Goal: Information Seeking & Learning: Stay updated

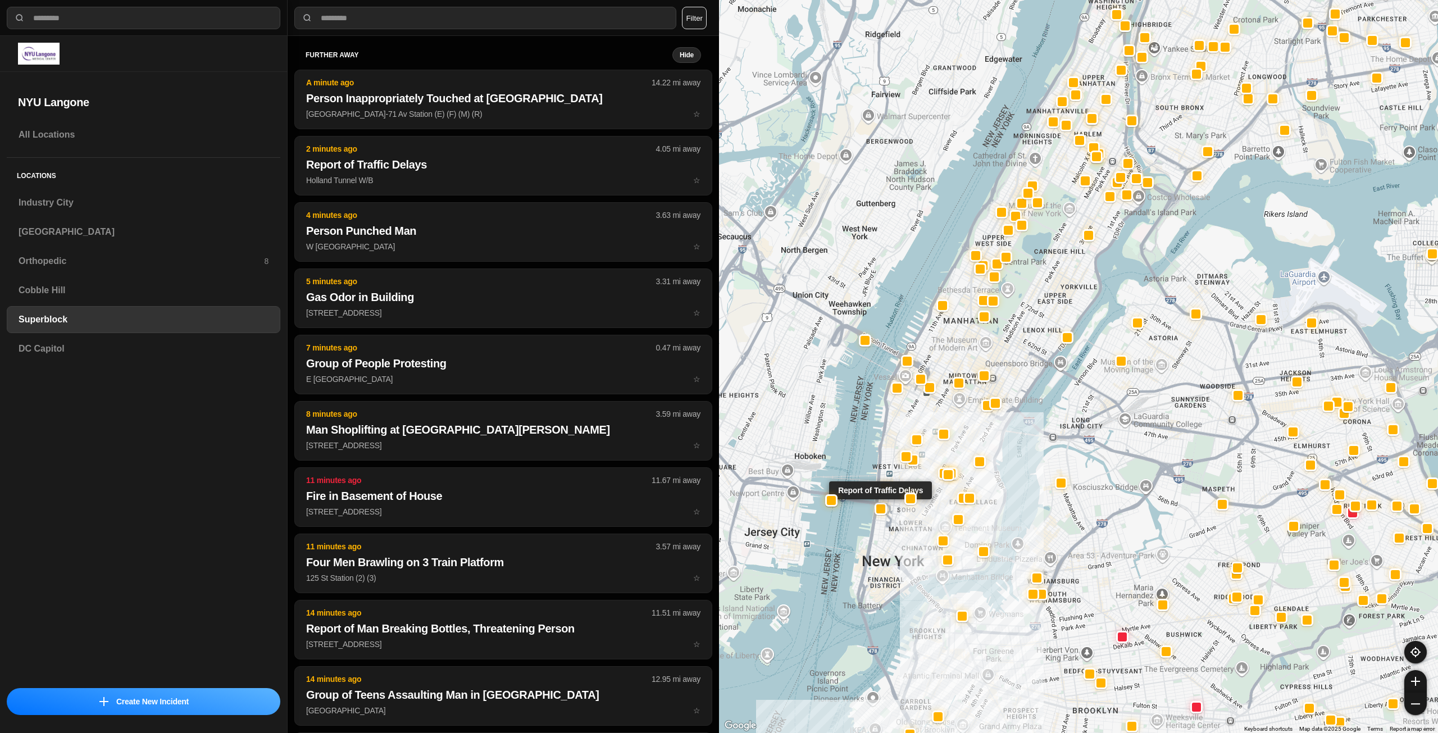
select select "*"
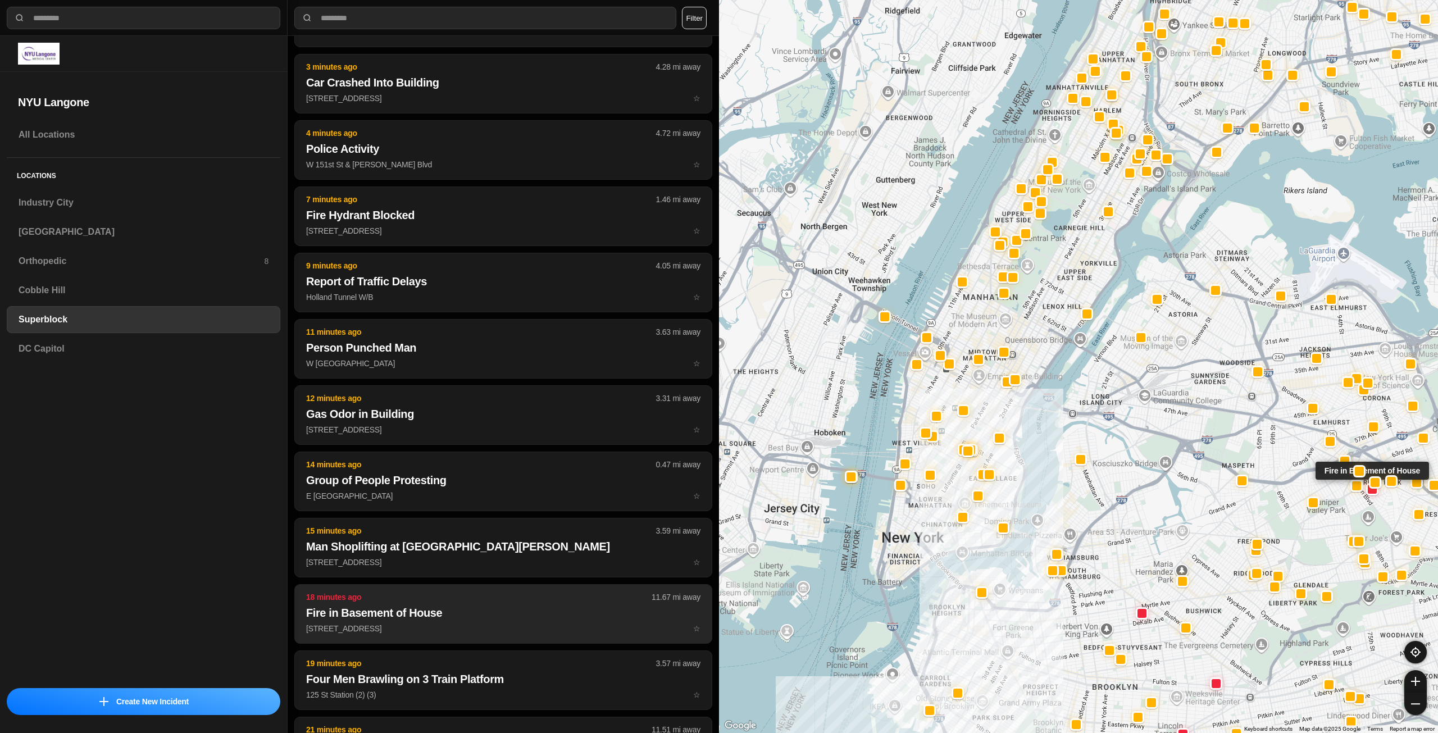
scroll to position [337, 0]
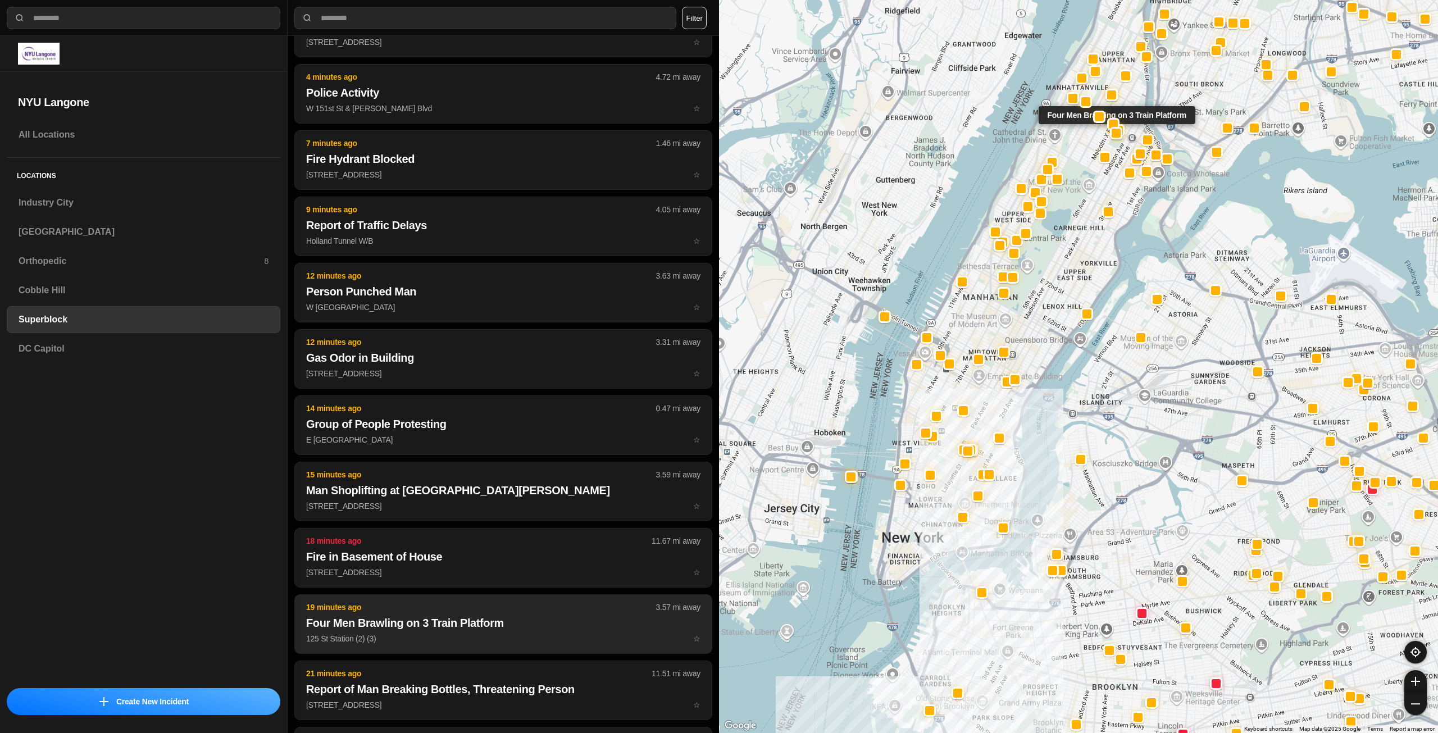
click at [470, 629] on h2 "Four Men Brawling on 3 Train Platform" at bounding box center [503, 623] width 394 height 16
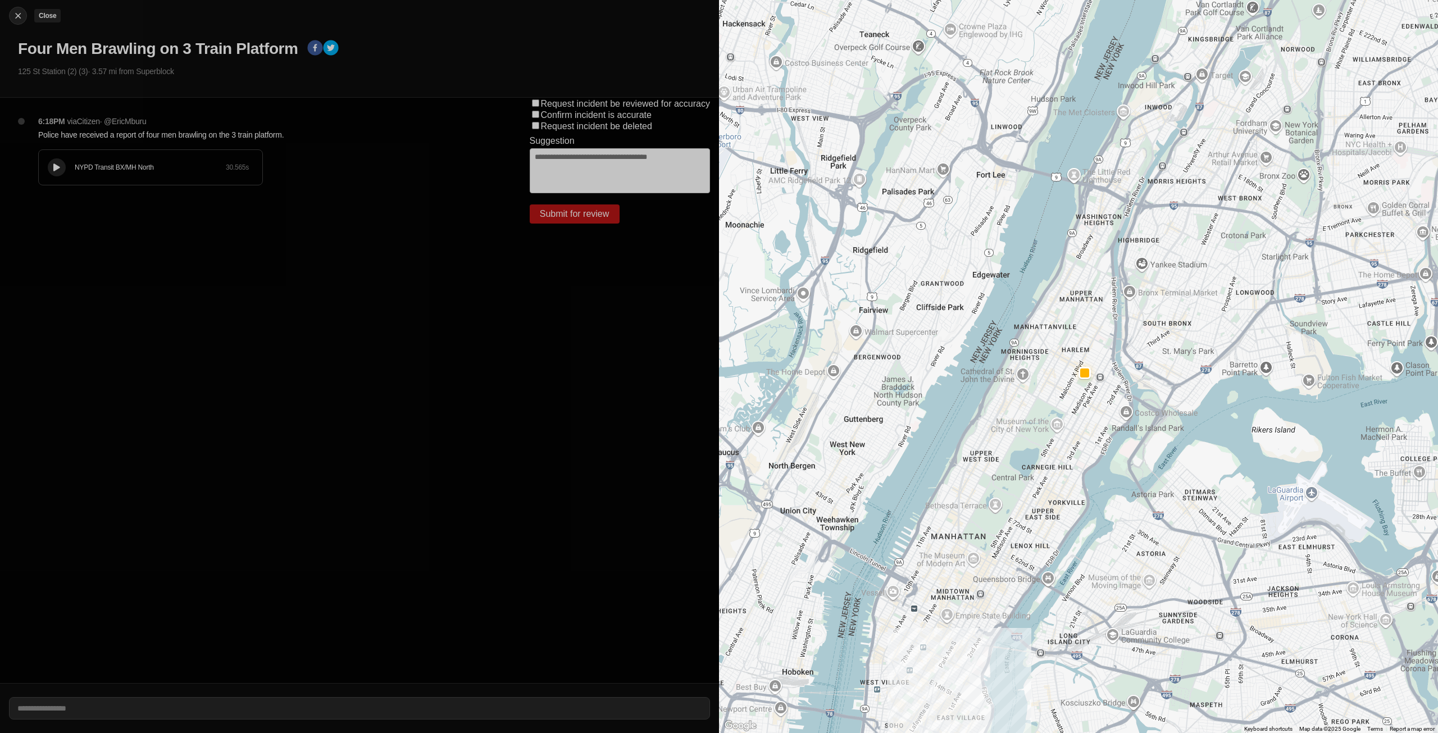
click at [16, 13] on img at bounding box center [17, 15] width 11 height 11
select select "*"
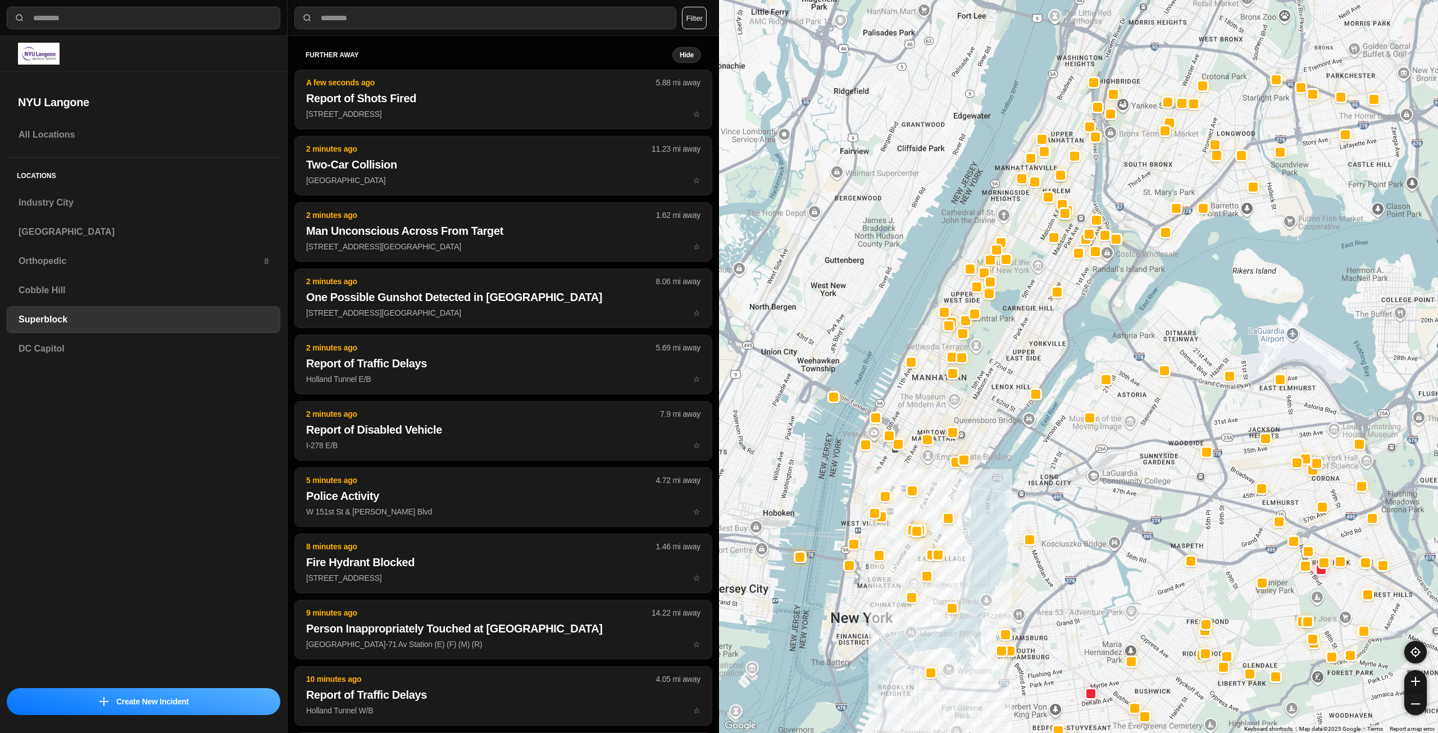
drag, startPoint x: 1102, startPoint y: 264, endPoint x: 1040, endPoint y: 335, distance: 94.3
click at [1040, 335] on div at bounding box center [1078, 366] width 719 height 733
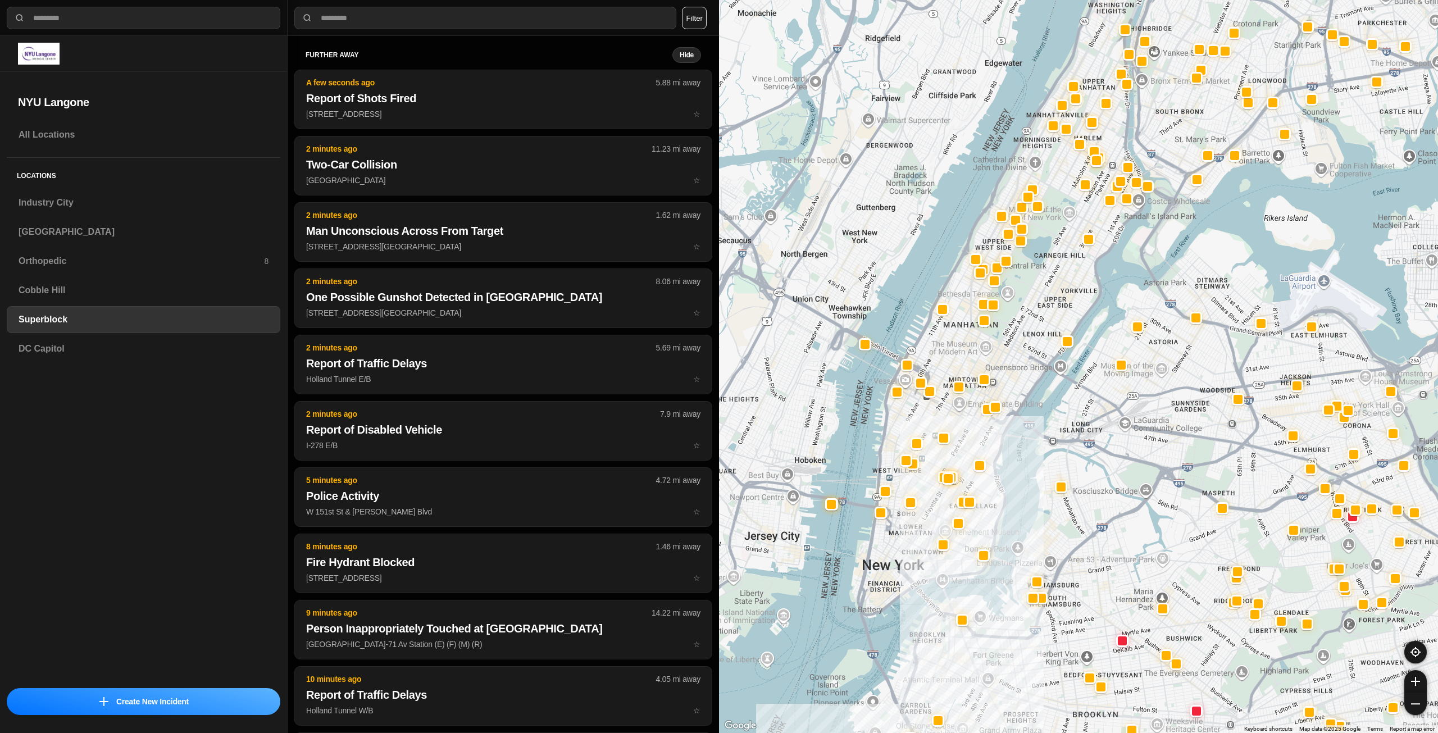
drag, startPoint x: 1035, startPoint y: 330, endPoint x: 1066, endPoint y: 282, distance: 57.6
click at [1066, 282] on div at bounding box center [1078, 366] width 719 height 733
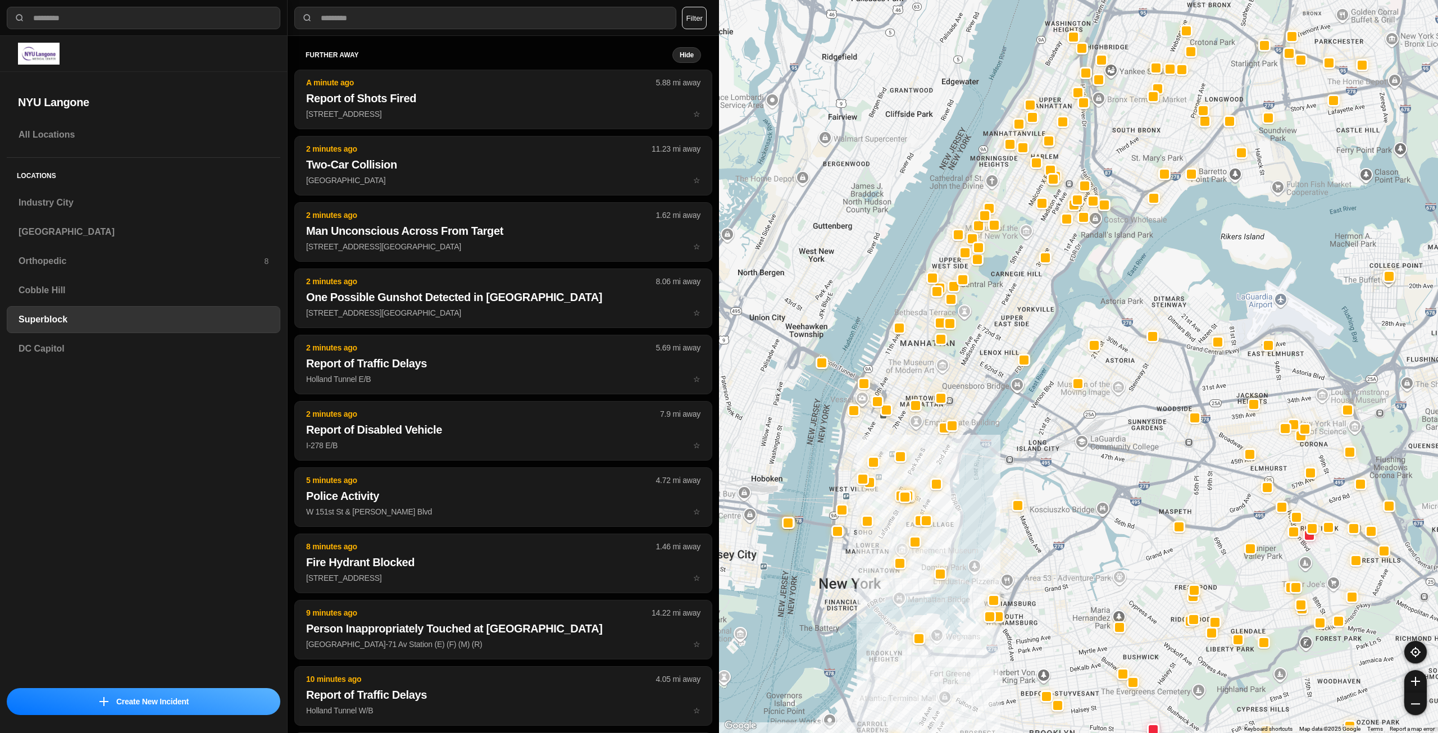
drag, startPoint x: 1066, startPoint y: 304, endPoint x: 1021, endPoint y: 322, distance: 48.6
click at [1021, 322] on div at bounding box center [1078, 366] width 719 height 733
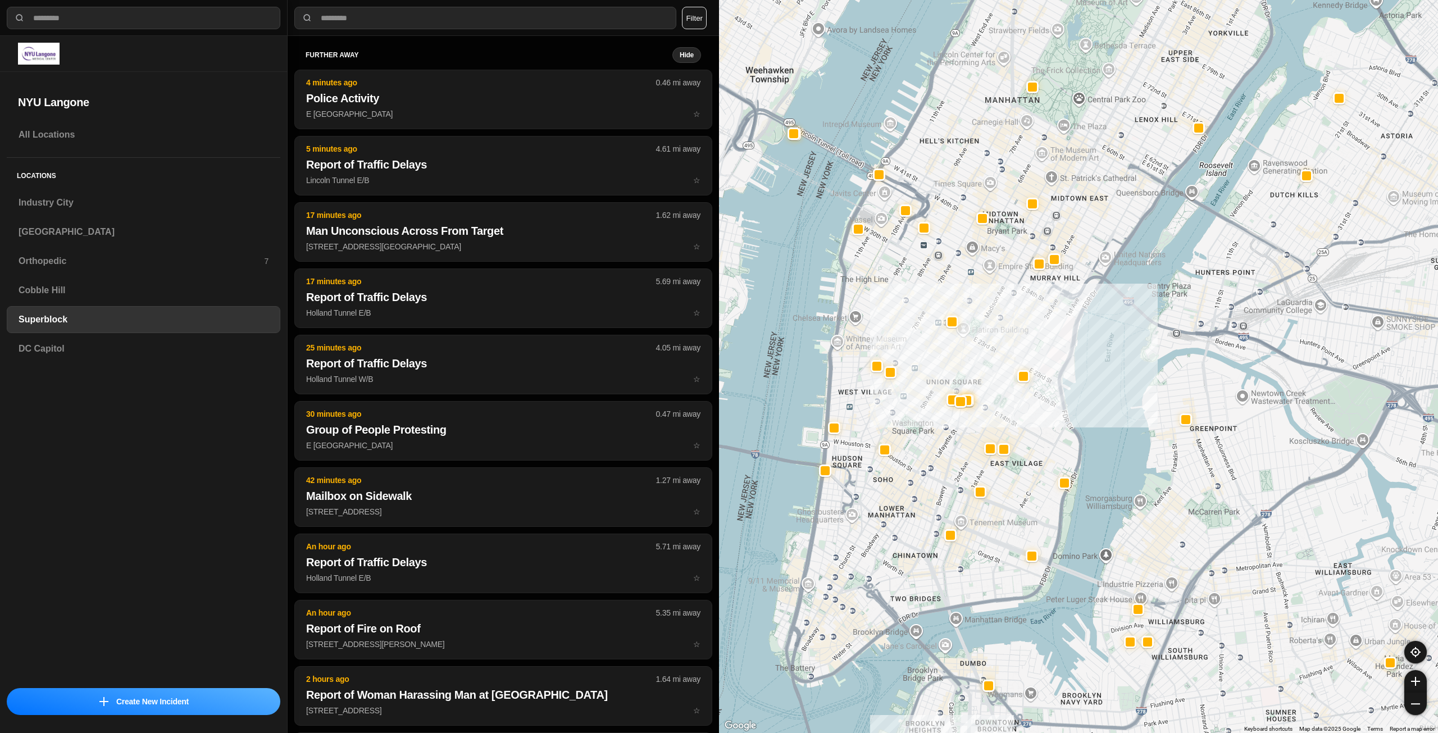
drag, startPoint x: 1021, startPoint y: 502, endPoint x: 1003, endPoint y: 527, distance: 30.9
click at [1003, 527] on div at bounding box center [1078, 366] width 719 height 733
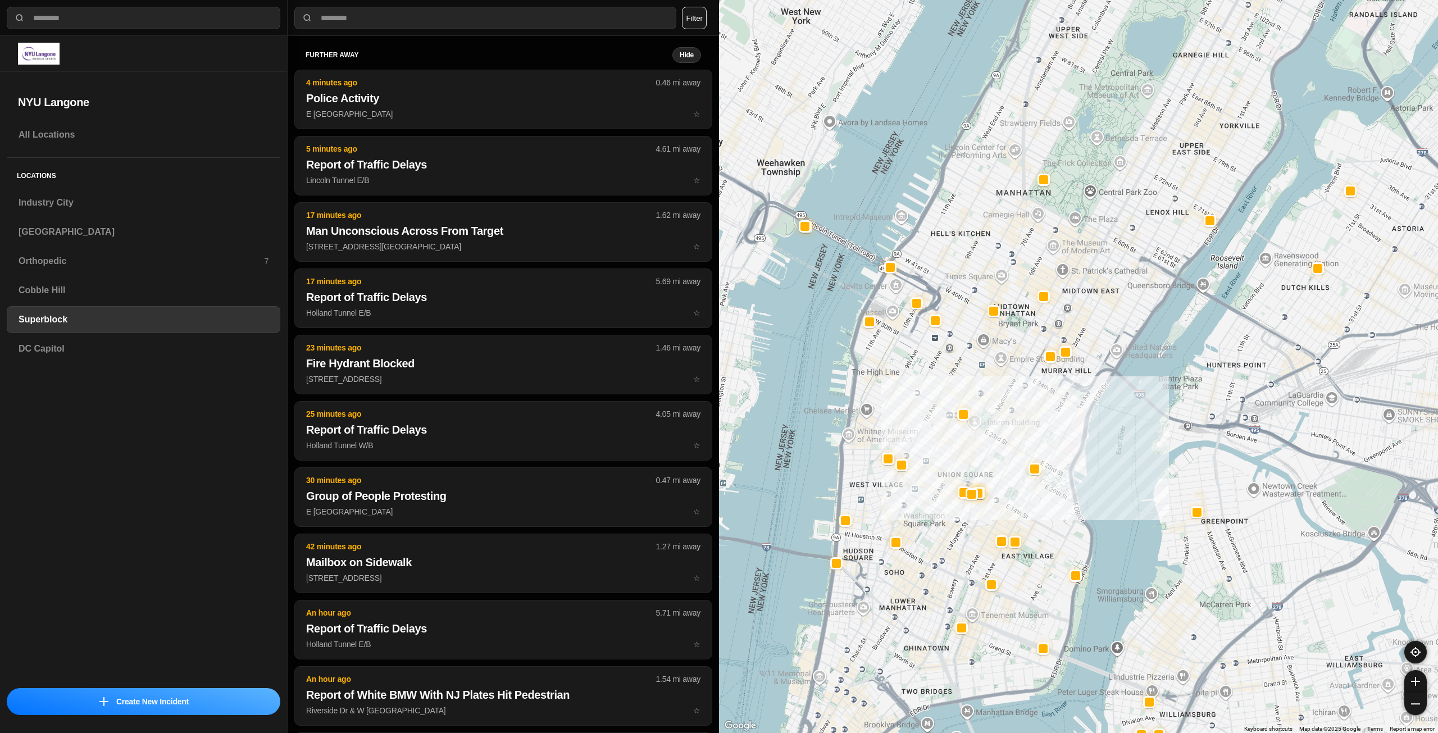
drag, startPoint x: 1005, startPoint y: 321, endPoint x: 1017, endPoint y: 417, distance: 96.8
click at [1017, 417] on div at bounding box center [1078, 366] width 719 height 733
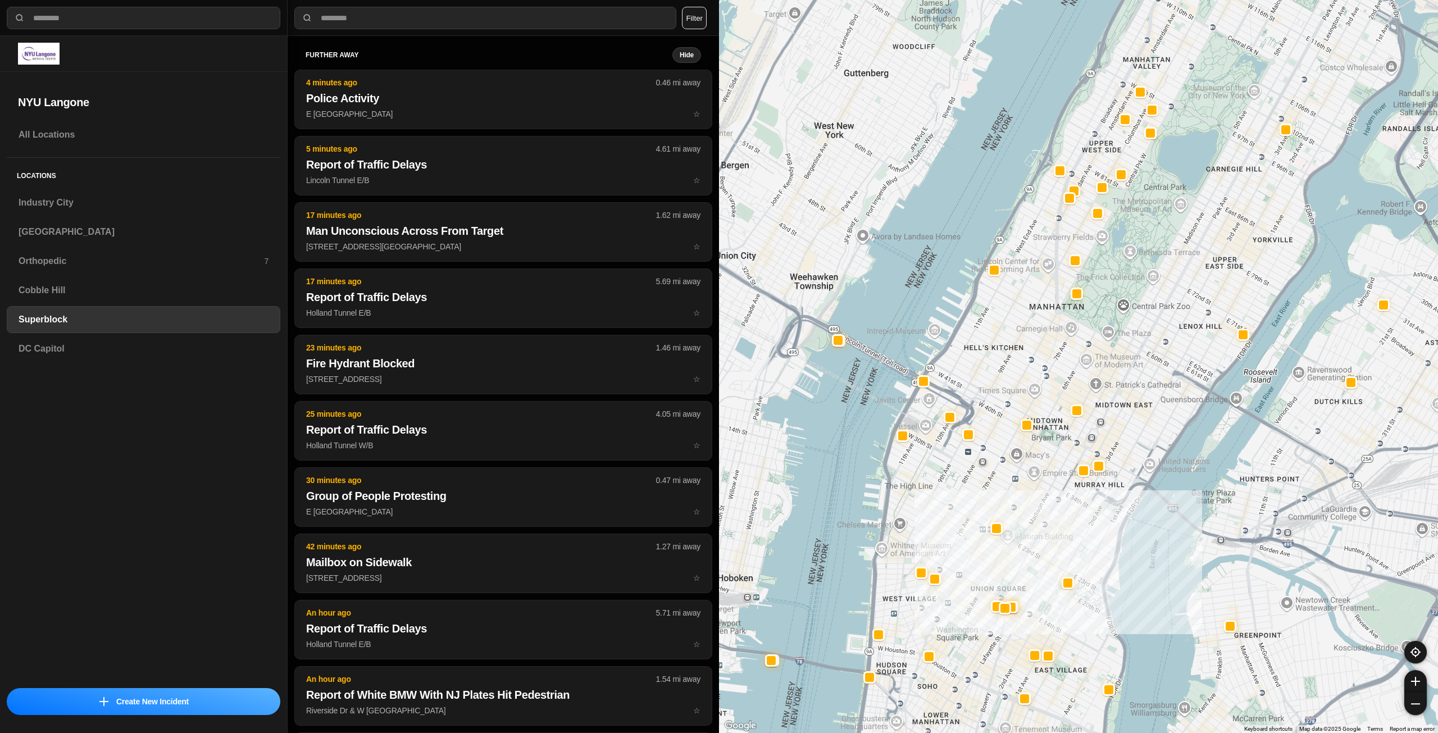
drag, startPoint x: 1065, startPoint y: 266, endPoint x: 1082, endPoint y: 361, distance: 96.4
click at [1082, 361] on div at bounding box center [1078, 366] width 719 height 733
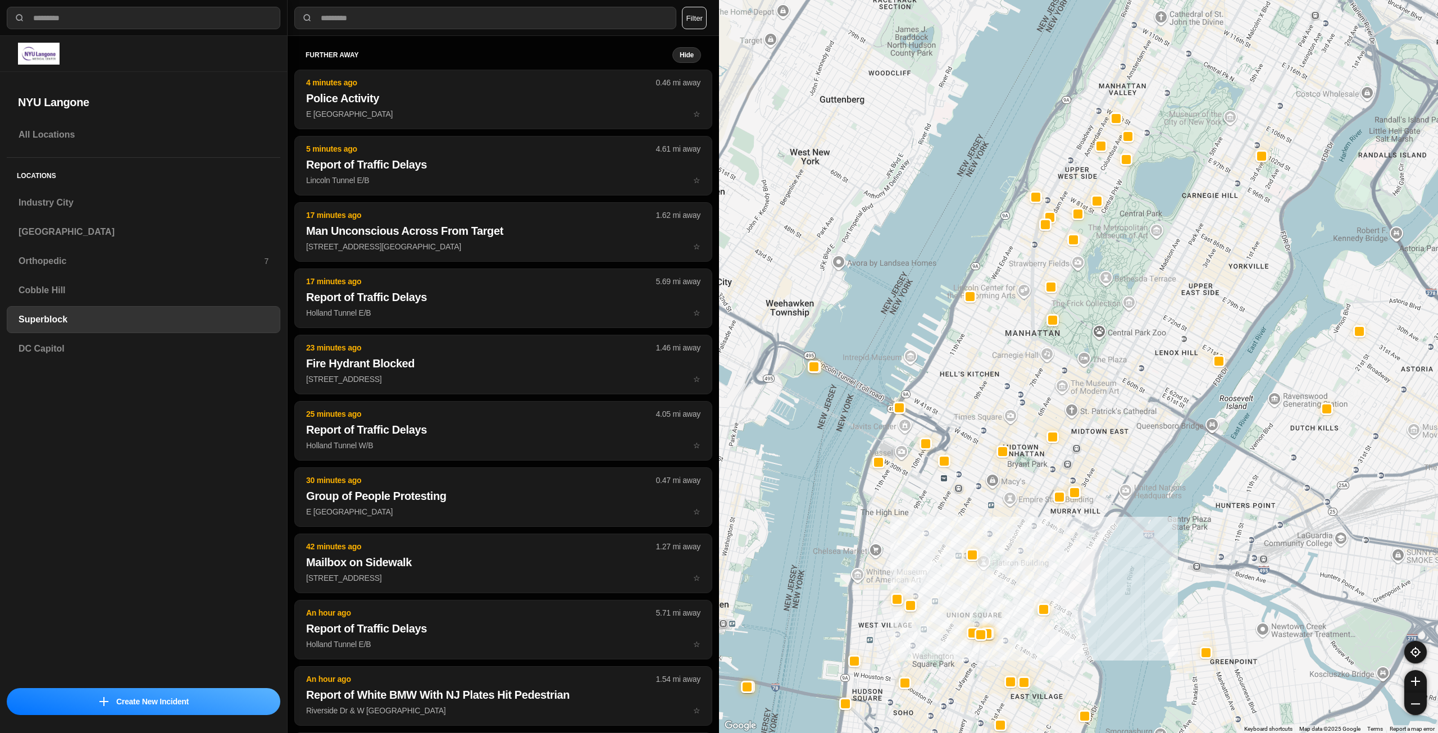
drag, startPoint x: 1154, startPoint y: 327, endPoint x: 1130, endPoint y: 356, distance: 38.2
click at [1130, 356] on div at bounding box center [1078, 366] width 719 height 733
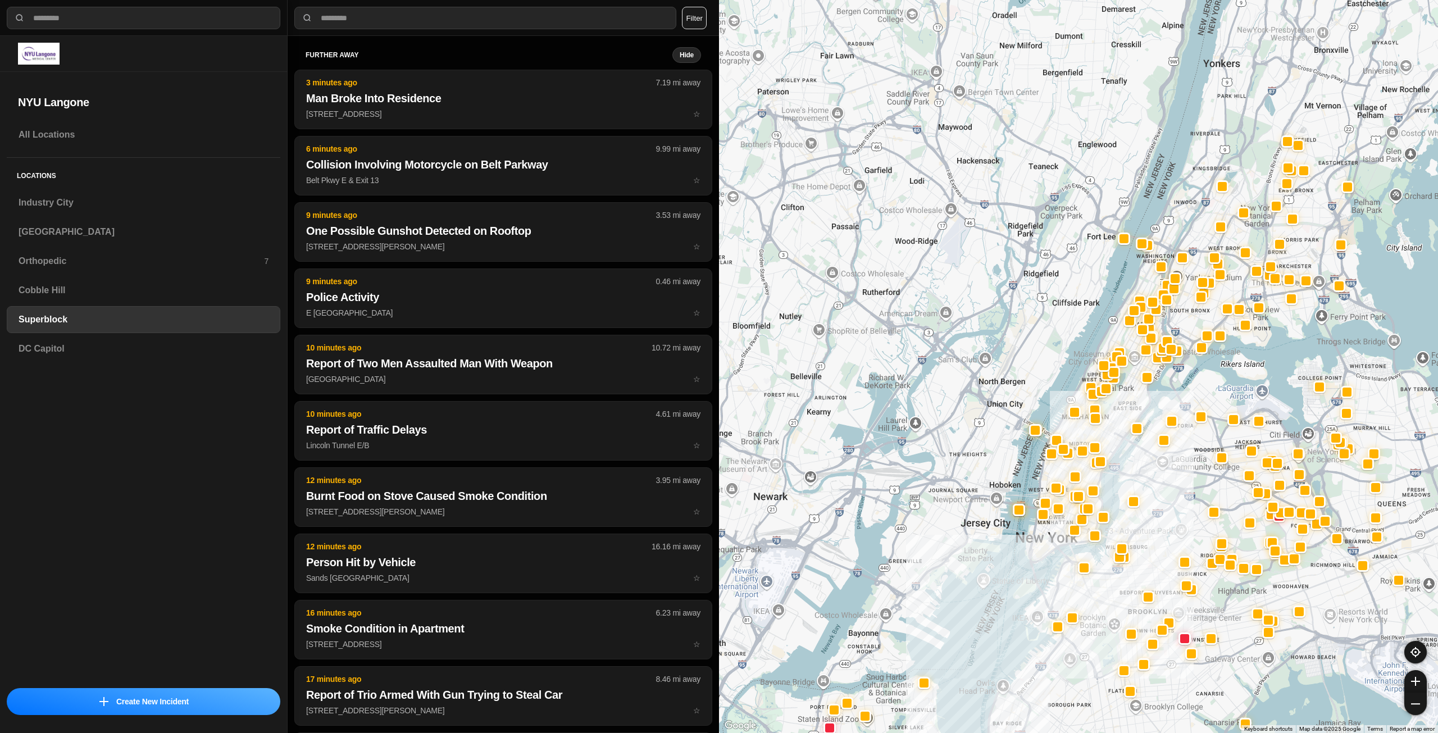
drag, startPoint x: 1108, startPoint y: 546, endPoint x: 1063, endPoint y: 541, distance: 45.7
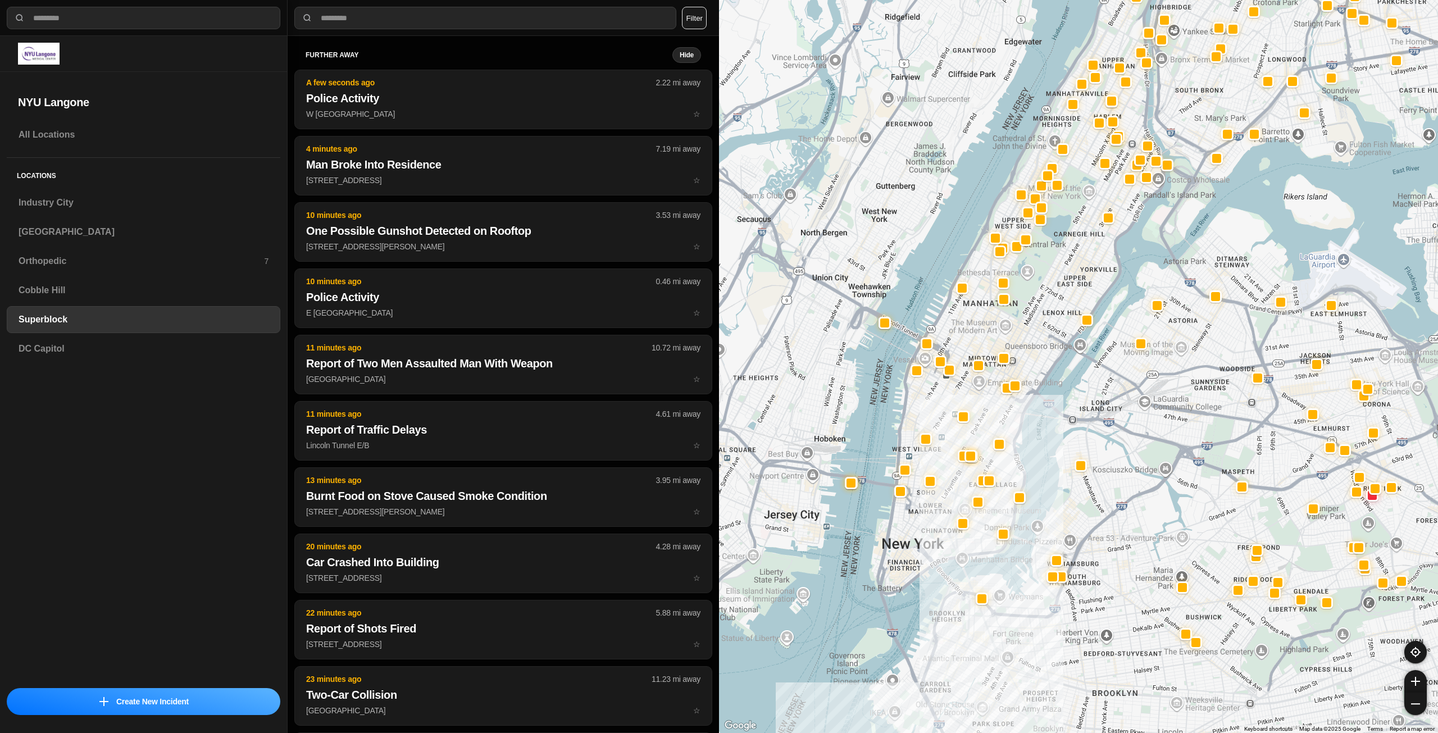
drag, startPoint x: 1076, startPoint y: 454, endPoint x: 1041, endPoint y: 360, distance: 99.5
click at [1041, 360] on div at bounding box center [1078, 366] width 719 height 733
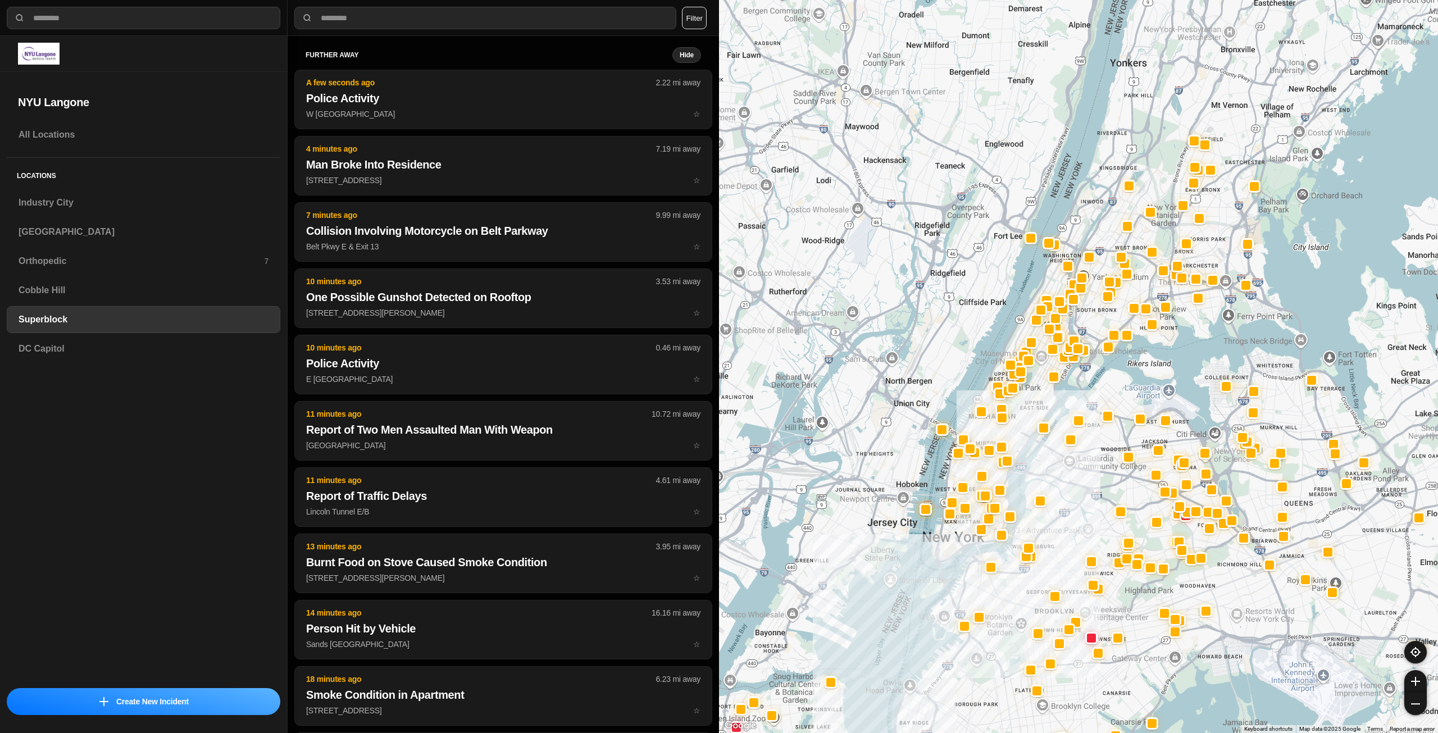
drag, startPoint x: 1054, startPoint y: 297, endPoint x: 1032, endPoint y: 387, distance: 93.2
click at [1032, 387] on div at bounding box center [1078, 366] width 719 height 733
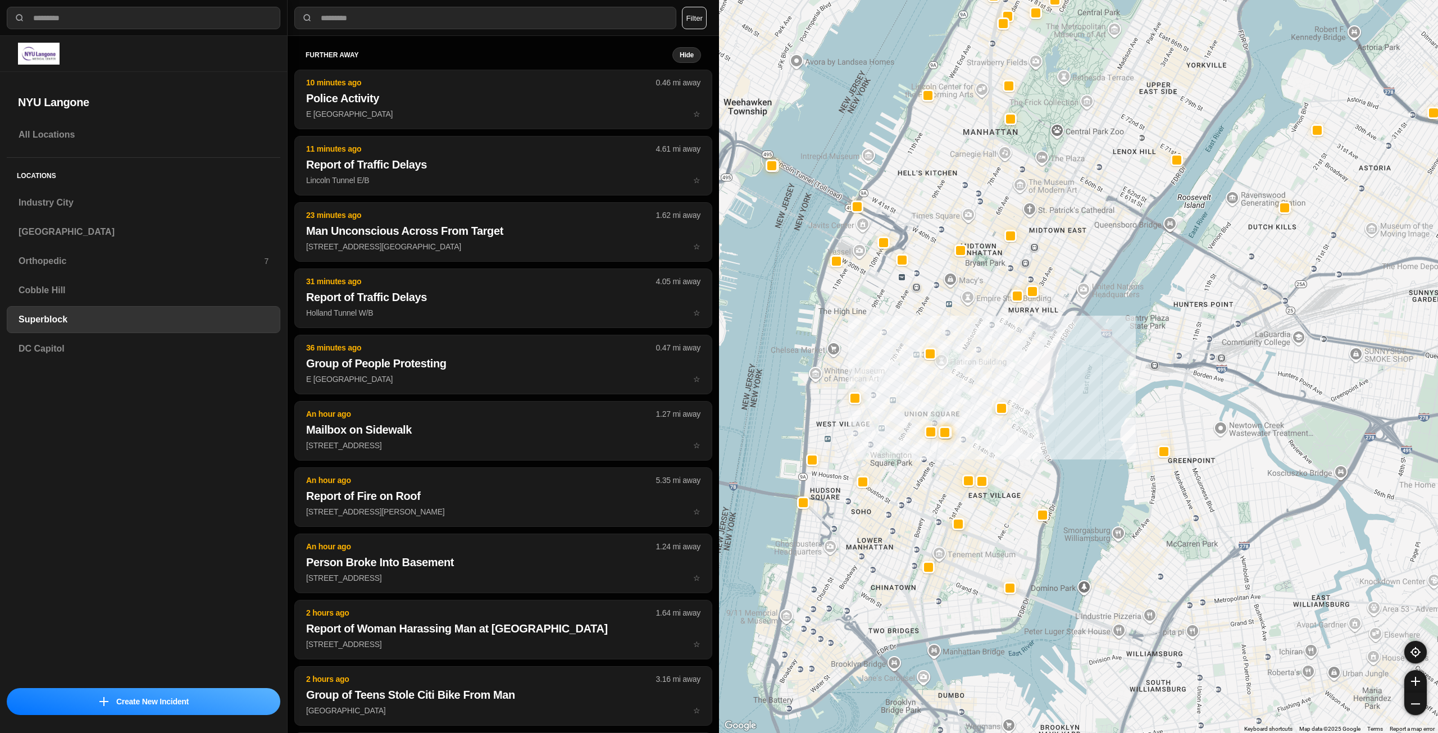
drag, startPoint x: 946, startPoint y: 555, endPoint x: 978, endPoint y: 443, distance: 116.2
click at [978, 443] on div at bounding box center [1078, 366] width 719 height 733
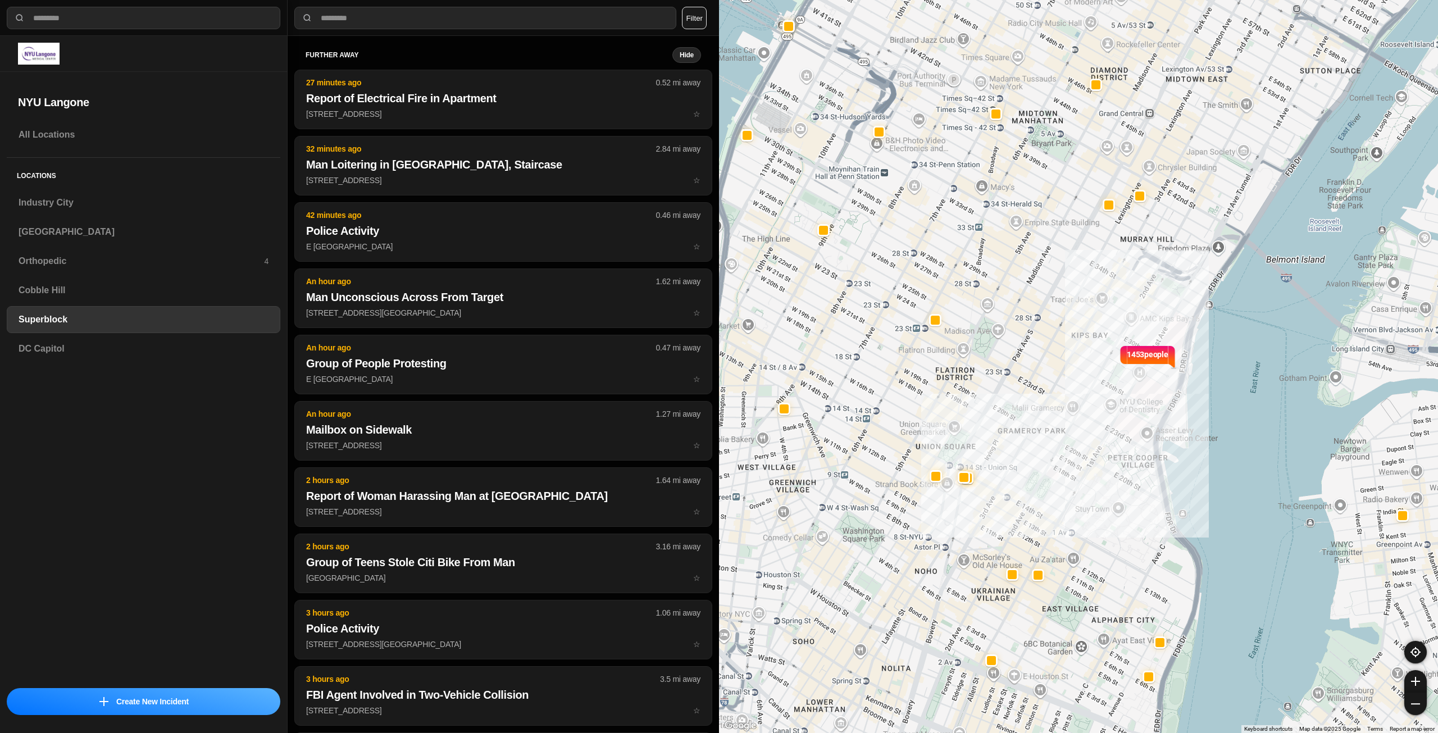
drag, startPoint x: 976, startPoint y: 389, endPoint x: 1060, endPoint y: 290, distance: 129.9
click at [1060, 290] on div "1453 people" at bounding box center [1078, 366] width 719 height 733
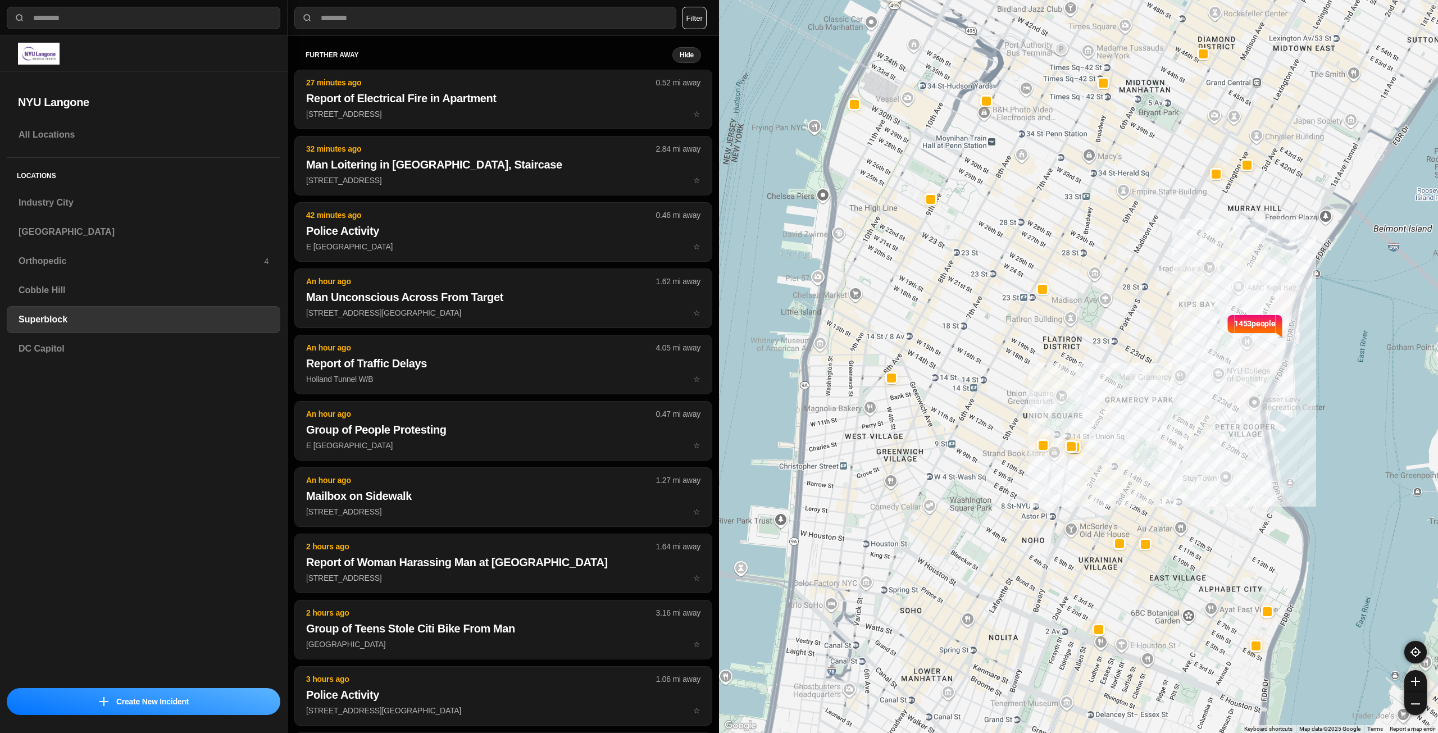
drag, startPoint x: 1009, startPoint y: 340, endPoint x: 1117, endPoint y: 309, distance: 112.8
click at [1117, 309] on div "1453 people" at bounding box center [1078, 366] width 719 height 733
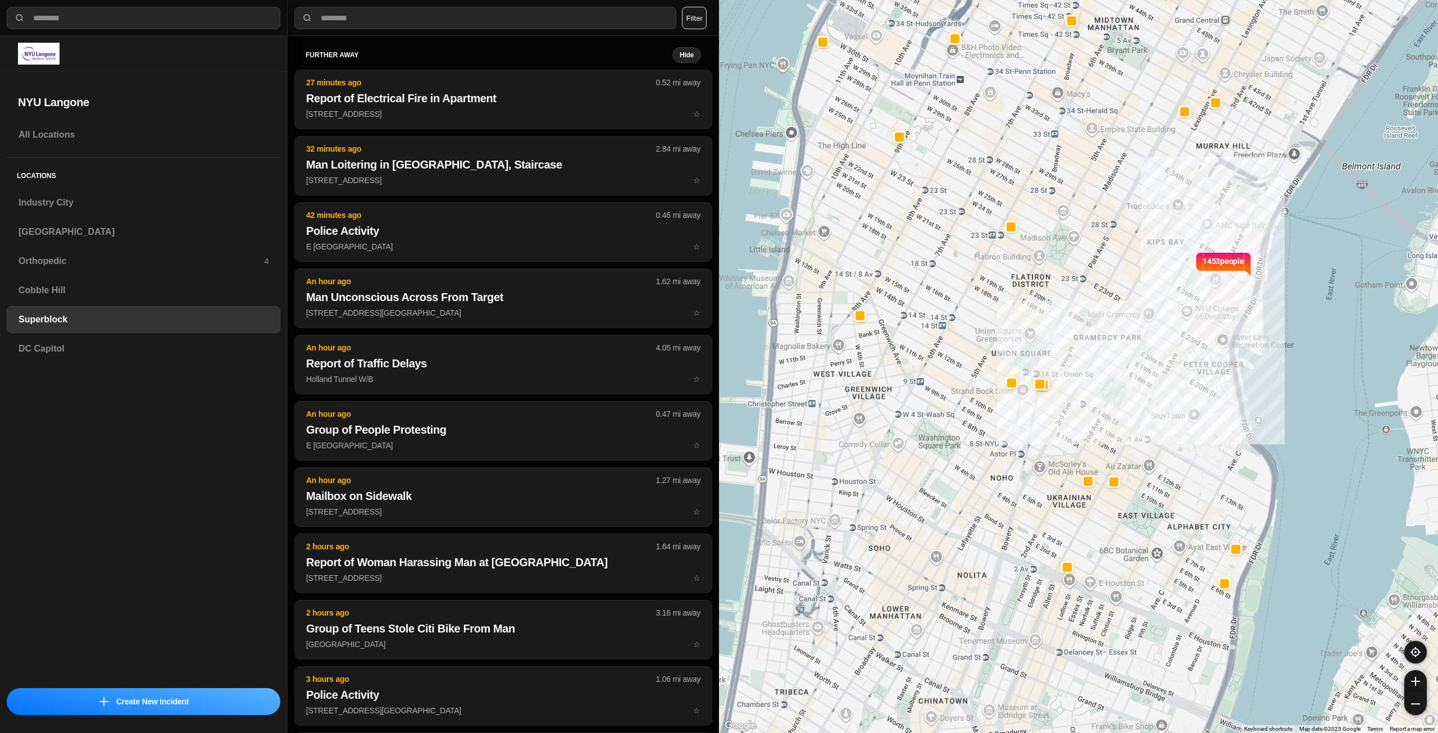
drag, startPoint x: 1157, startPoint y: 381, endPoint x: 1124, endPoint y: 318, distance: 71.1
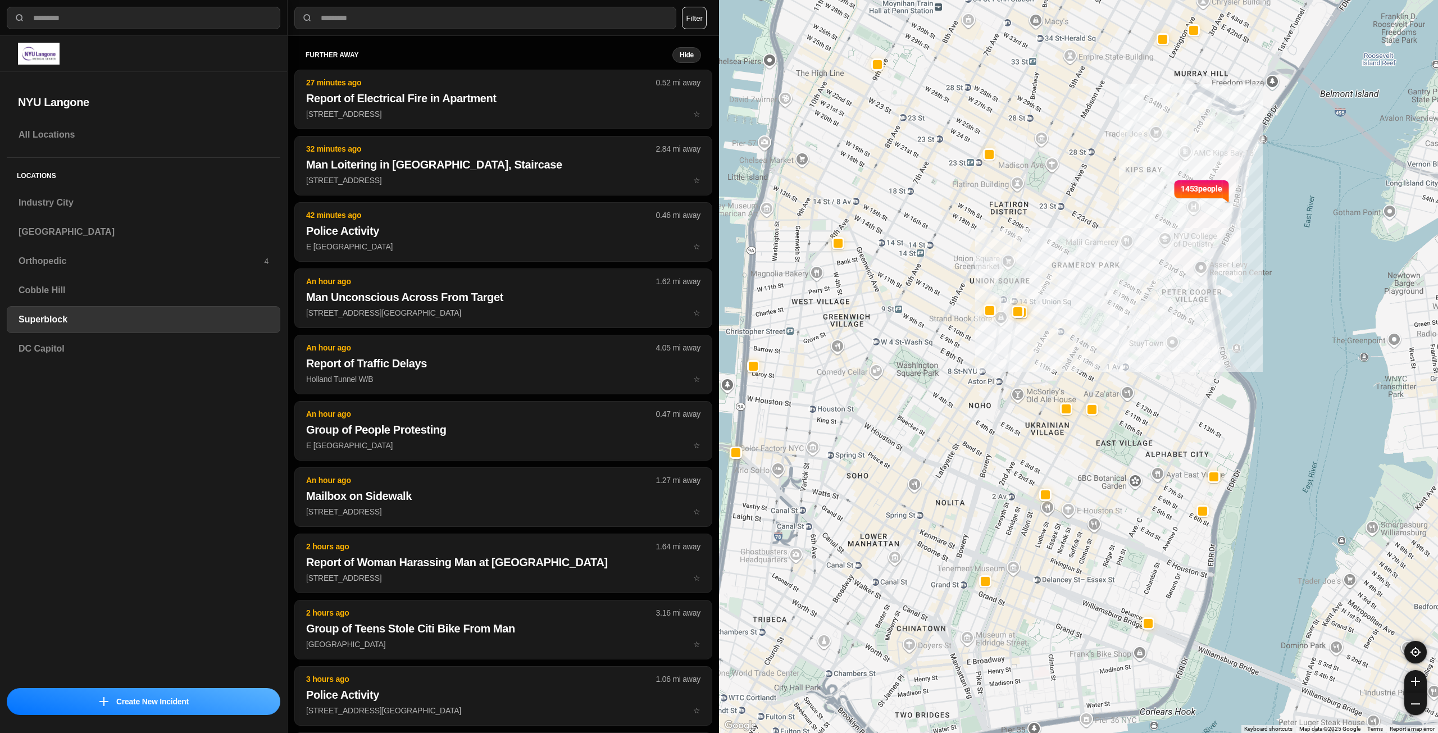
drag, startPoint x: 1155, startPoint y: 346, endPoint x: 1132, endPoint y: 273, distance: 76.5
click at [1132, 273] on div "1453 people" at bounding box center [1078, 366] width 719 height 733
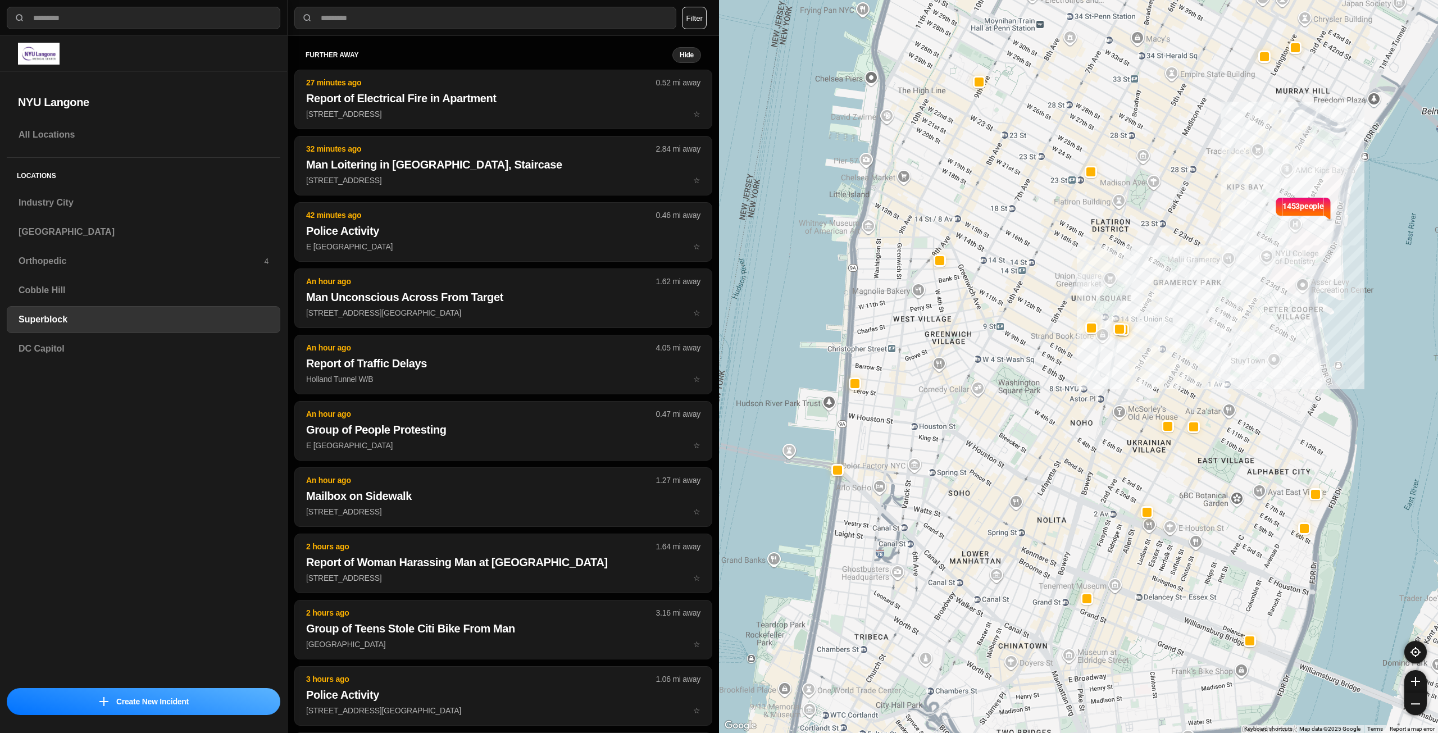
drag, startPoint x: 1002, startPoint y: 237, endPoint x: 1105, endPoint y: 254, distance: 104.2
click at [1105, 254] on div "1453 people" at bounding box center [1078, 366] width 719 height 733
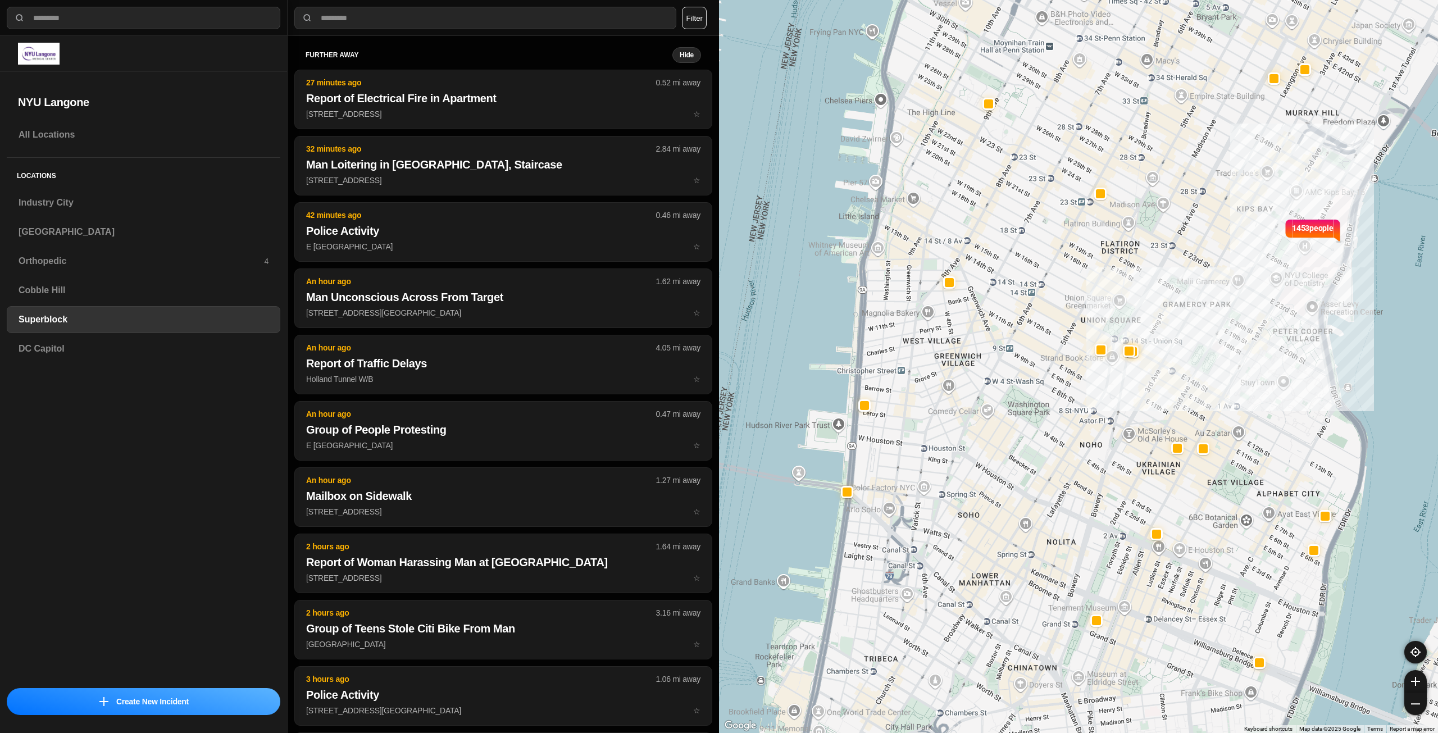
drag, startPoint x: 1041, startPoint y: 456, endPoint x: 1048, endPoint y: 476, distance: 21.5
click at [1048, 476] on div "1453 people" at bounding box center [1078, 366] width 719 height 733
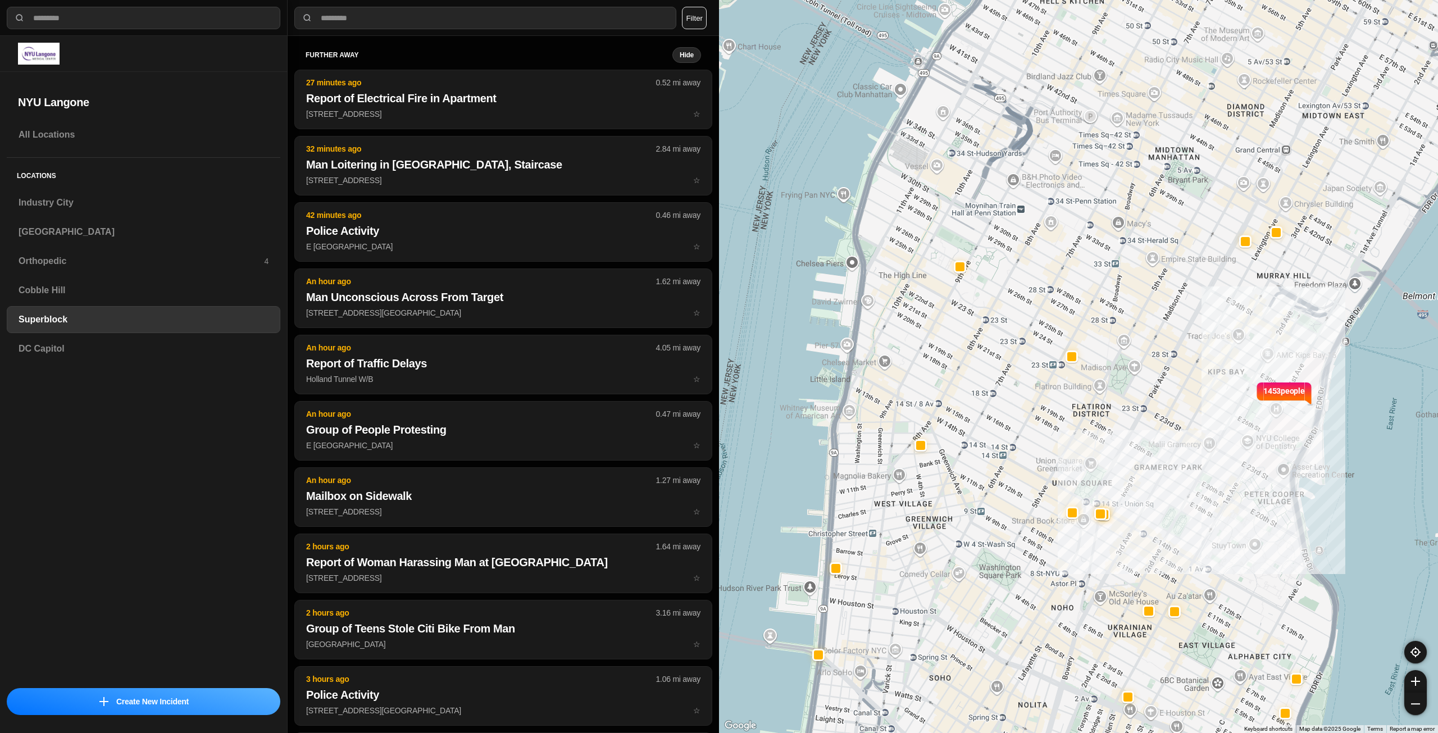
drag, startPoint x: 1166, startPoint y: 185, endPoint x: 1138, endPoint y: 349, distance: 167.0
click at [1138, 349] on div "1453 people" at bounding box center [1078, 366] width 719 height 733
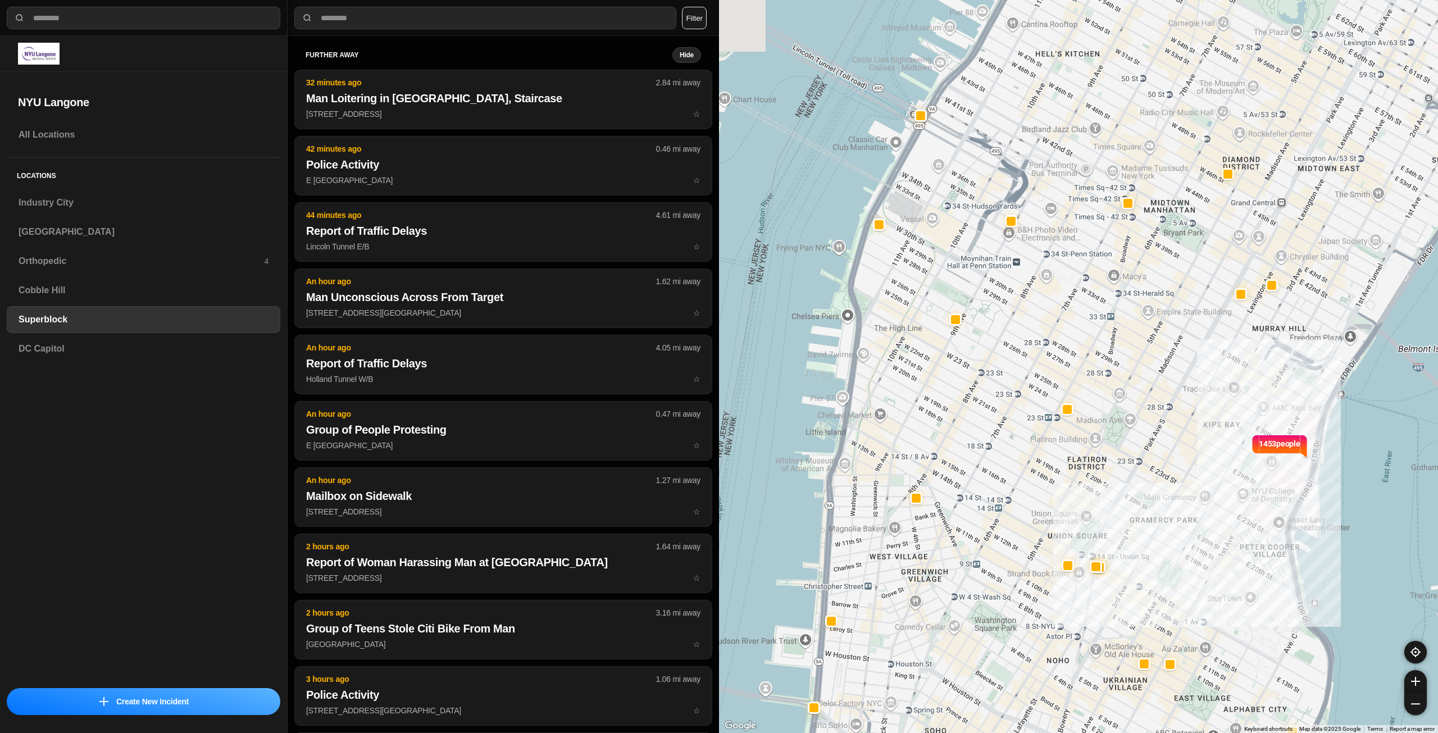
drag, startPoint x: 1116, startPoint y: 232, endPoint x: 1111, endPoint y: 321, distance: 88.9
click at [1111, 321] on div "1453 people" at bounding box center [1078, 366] width 719 height 733
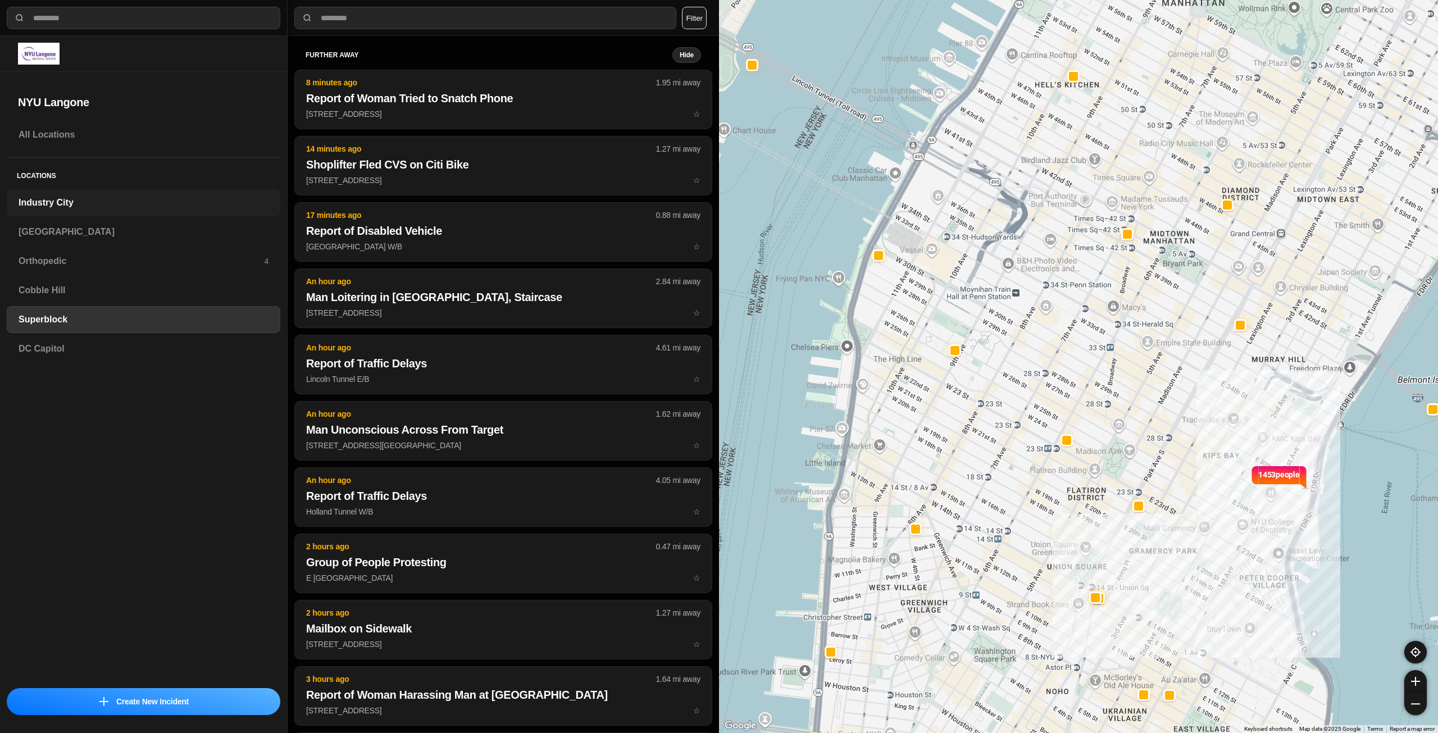
click at [106, 199] on h3 "Industry City" at bounding box center [144, 202] width 250 height 13
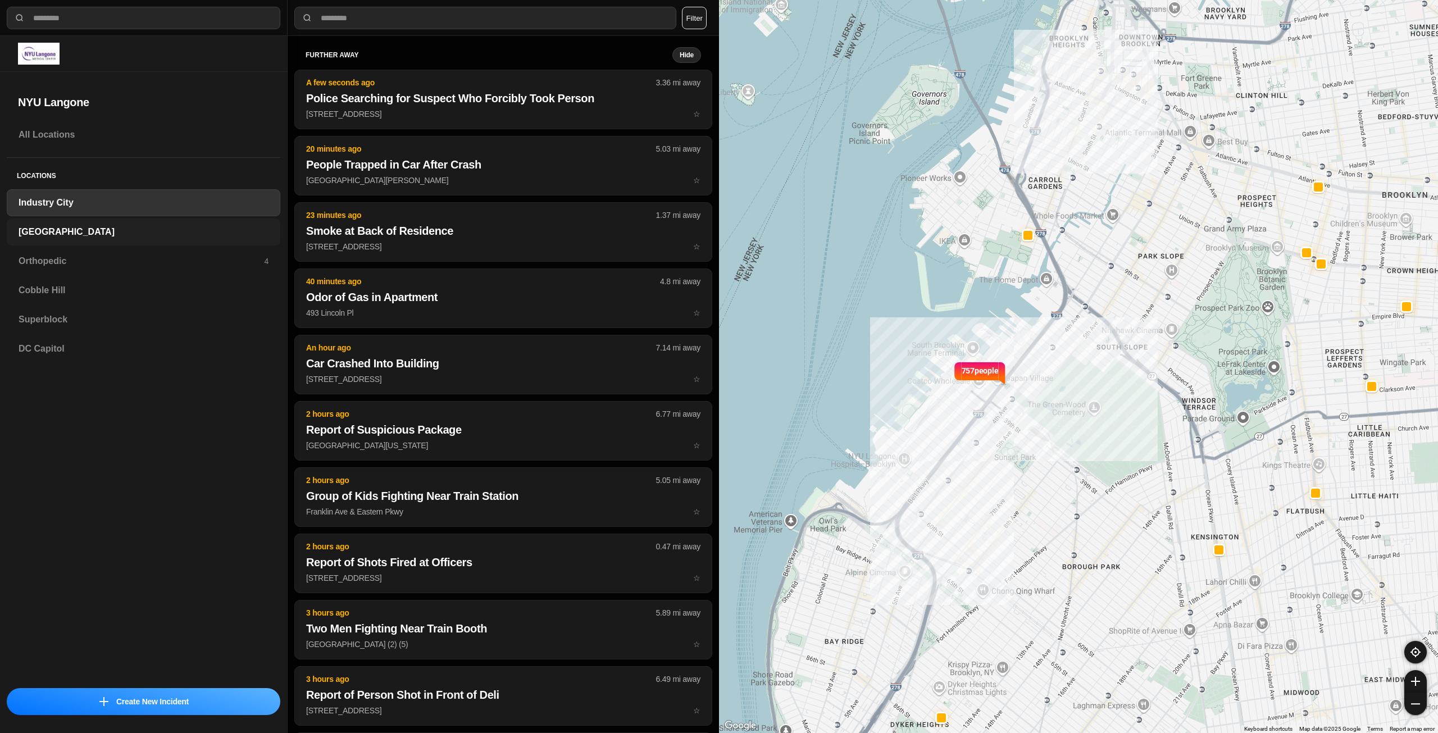
click at [104, 225] on div "[GEOGRAPHIC_DATA]" at bounding box center [143, 231] width 273 height 27
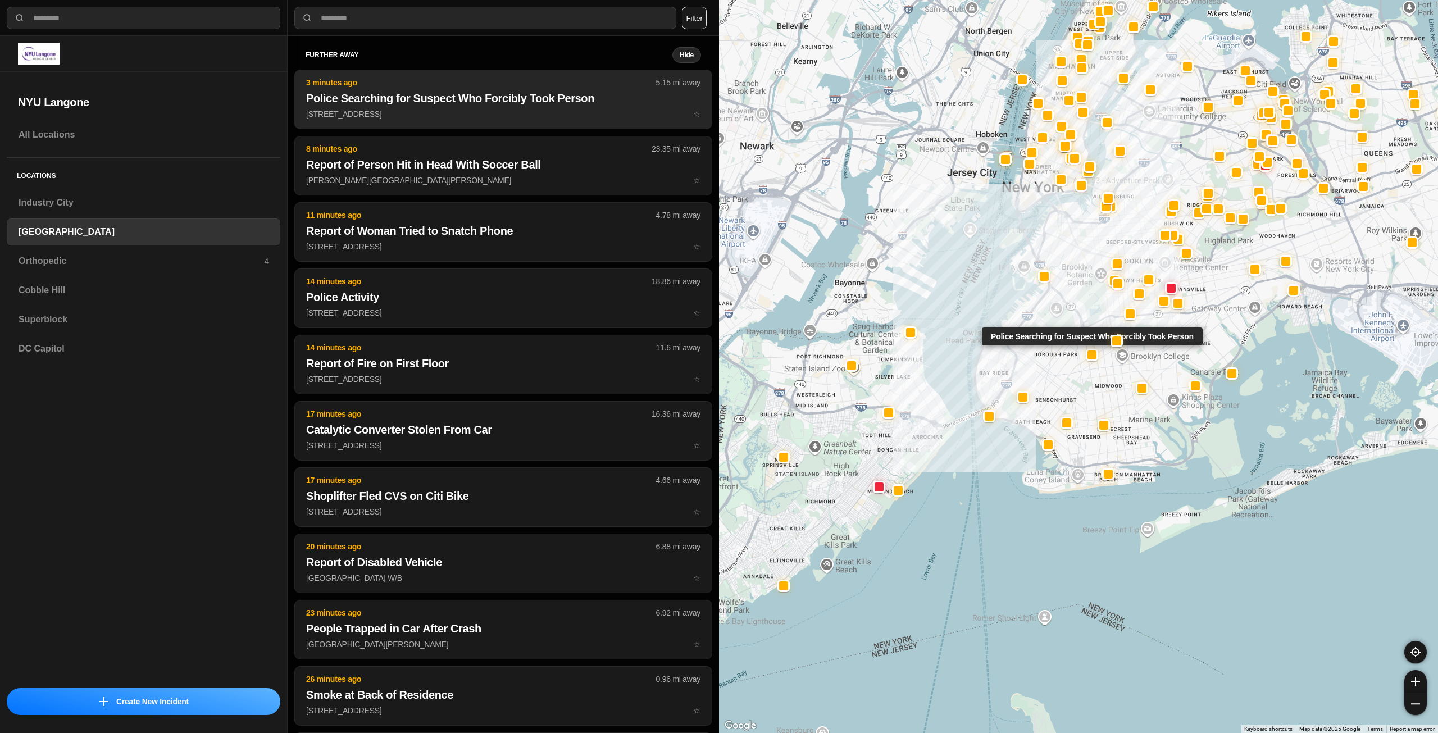
click at [567, 112] on p "438 Ocean Pkwy ☆" at bounding box center [503, 113] width 394 height 11
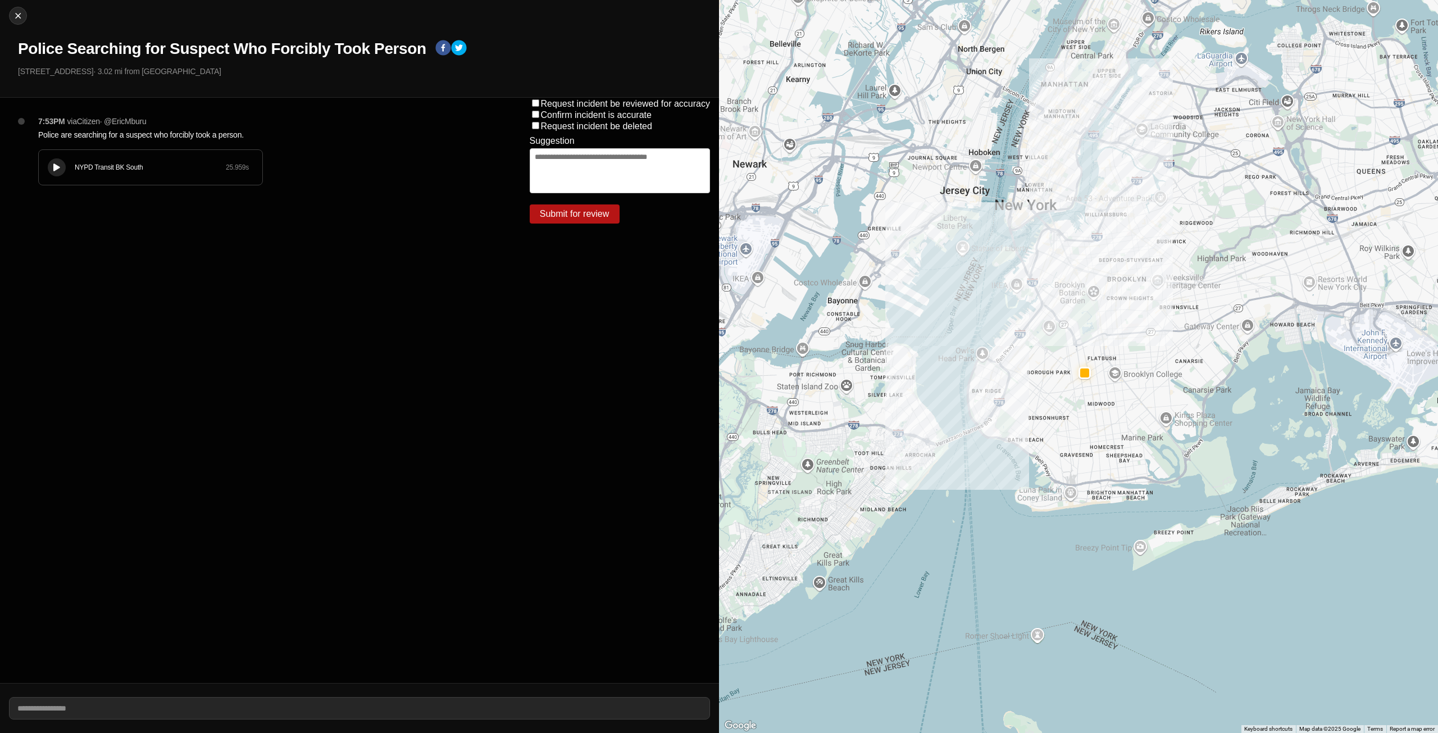
click at [61, 167] on div at bounding box center [56, 167] width 11 height 8
click at [19, 13] on img at bounding box center [17, 15] width 11 height 11
select select "*"
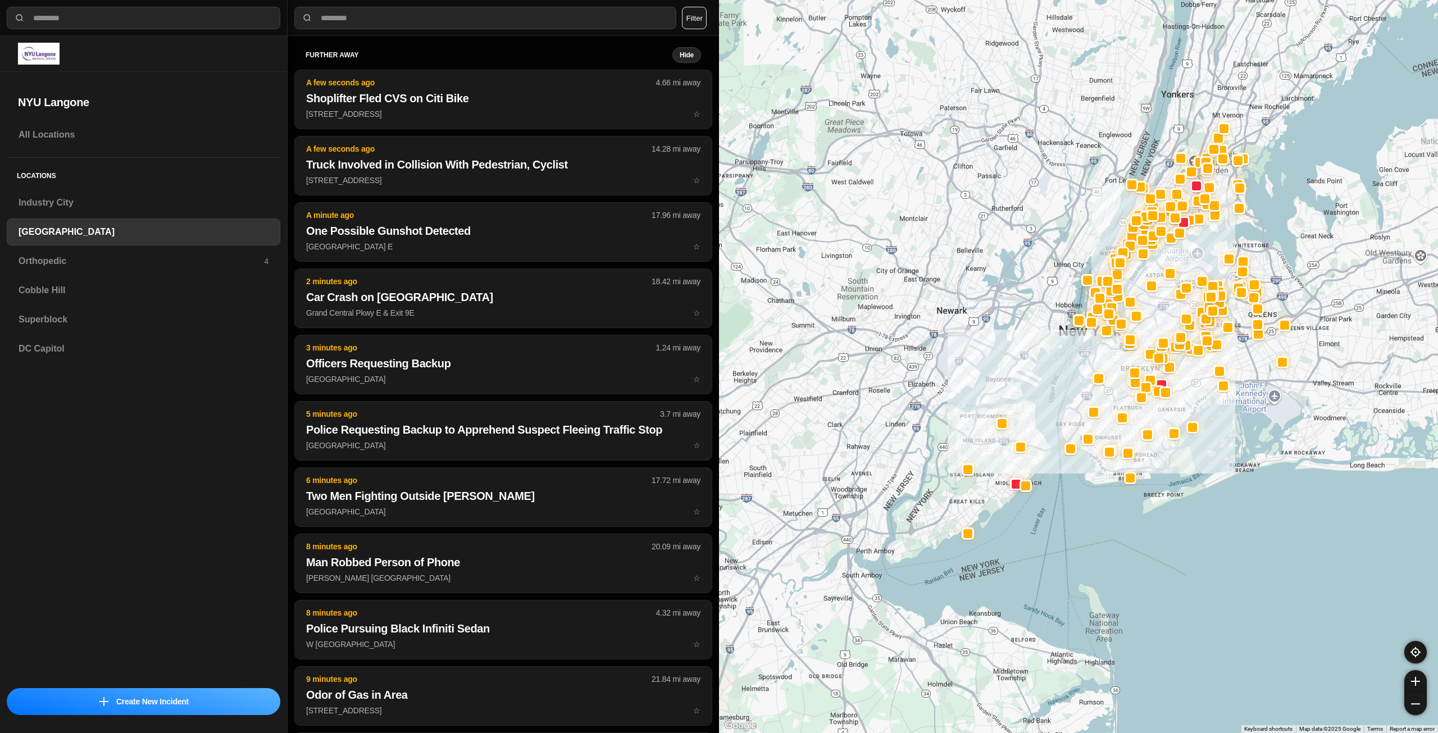
drag, startPoint x: 1305, startPoint y: 378, endPoint x: 1126, endPoint y: 403, distance: 180.9
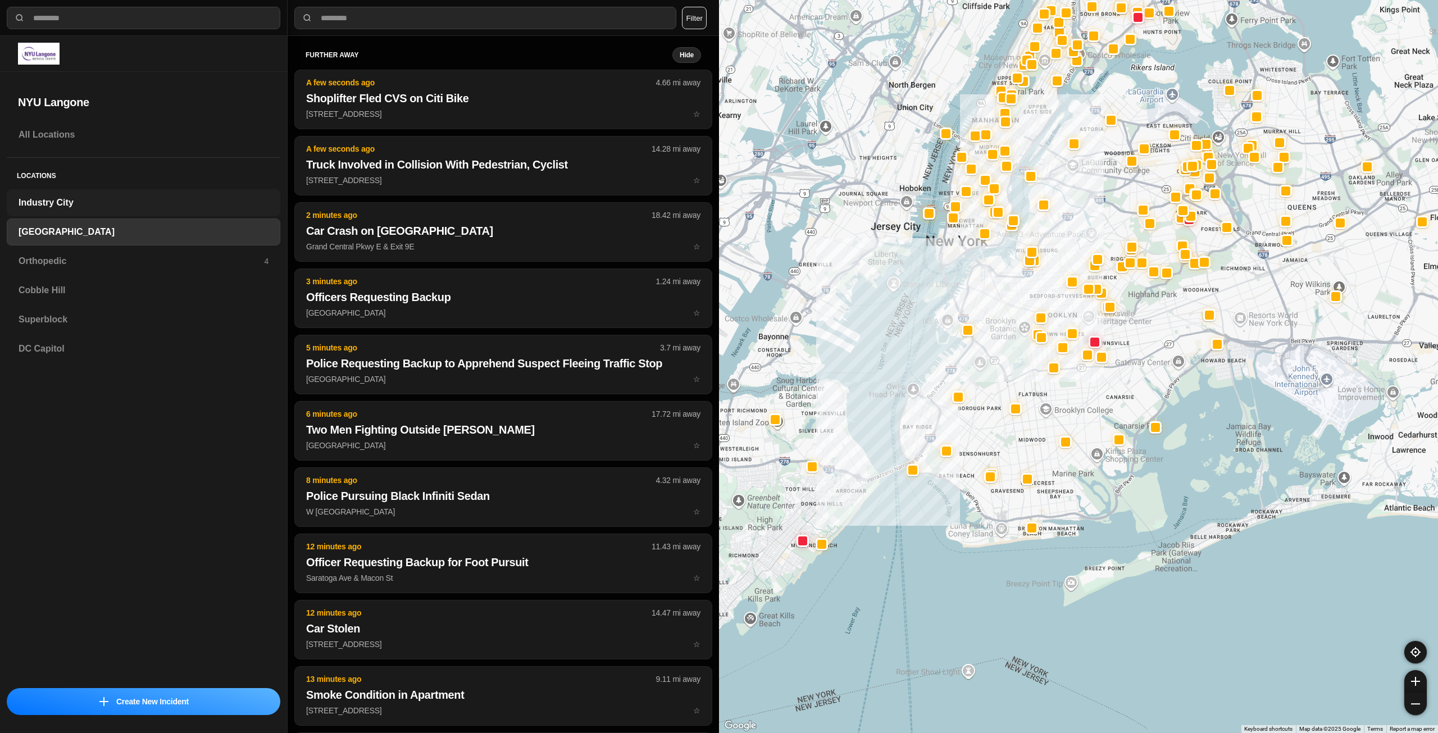
click at [133, 209] on div "Industry City" at bounding box center [143, 202] width 273 height 27
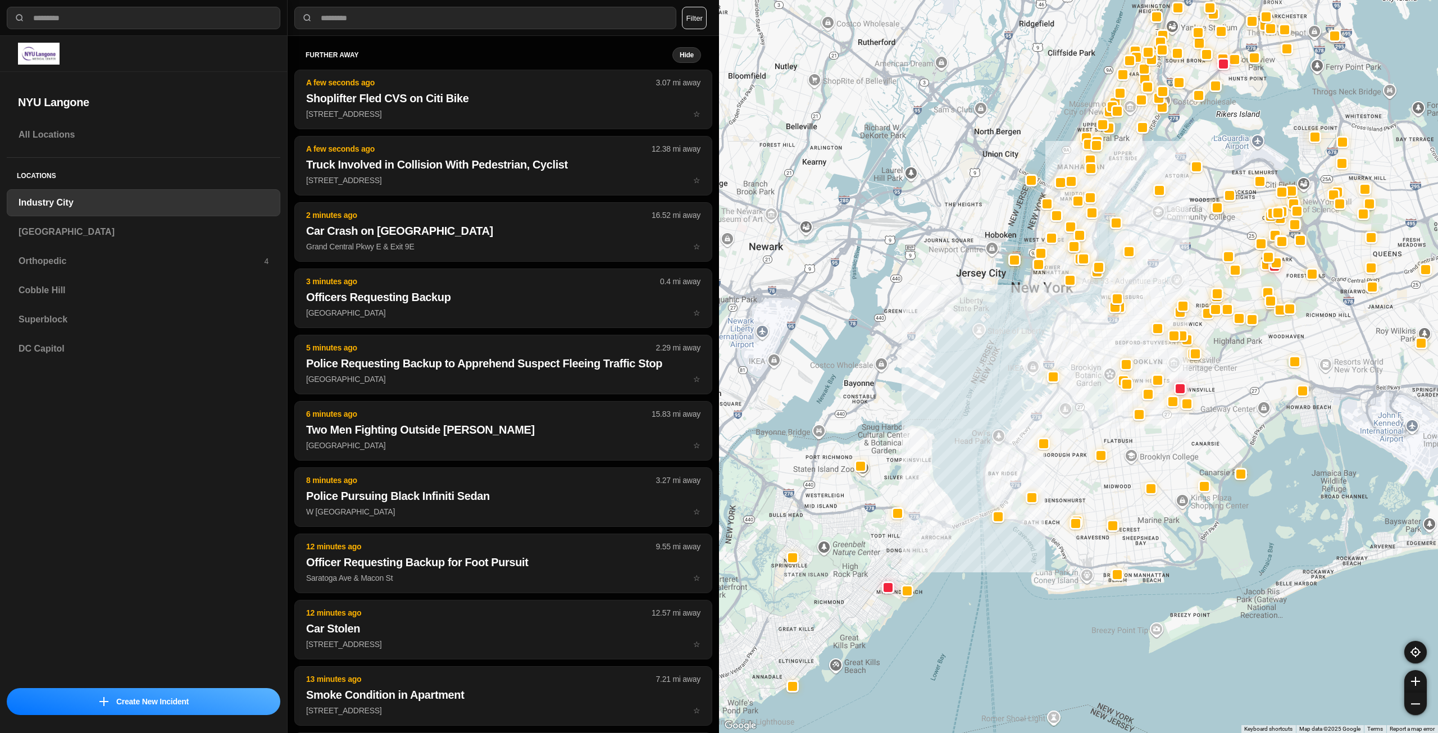
select select "*"
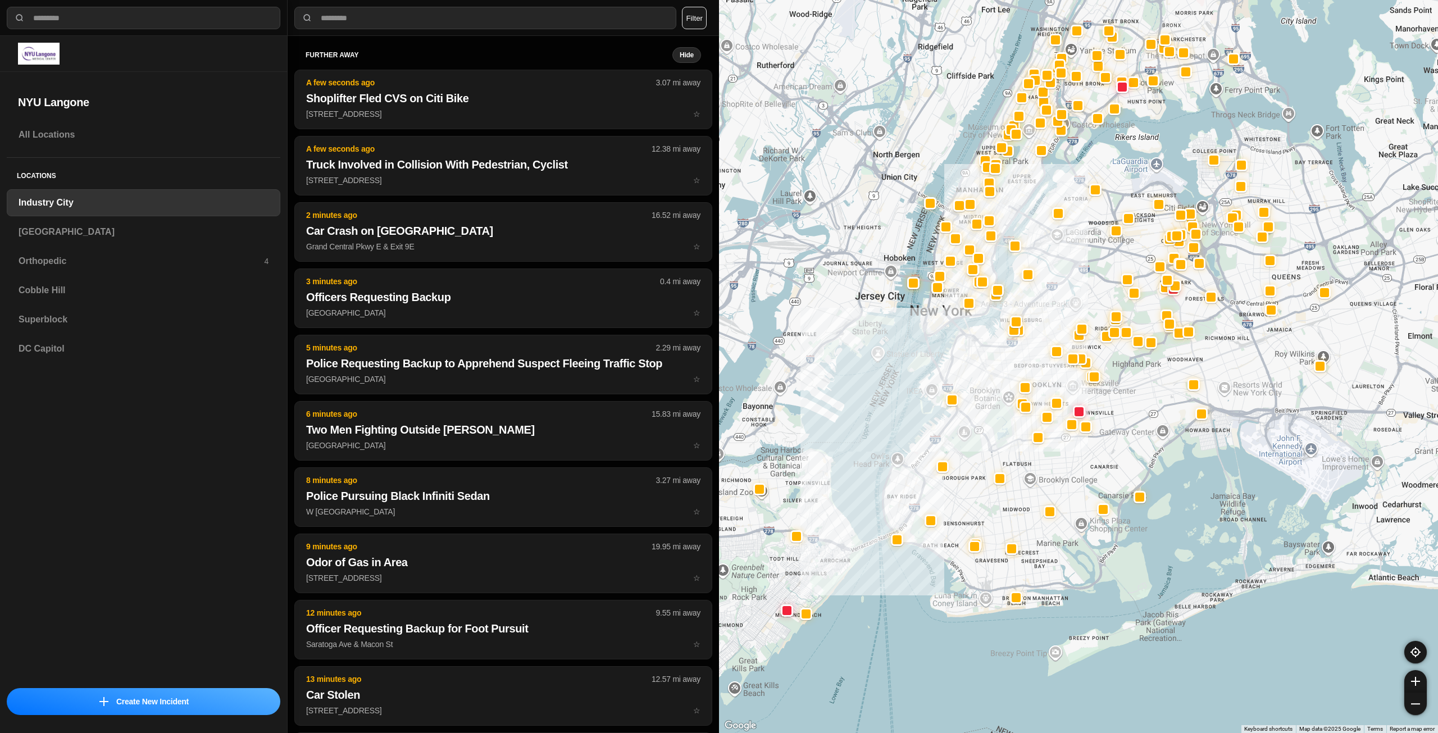
drag, startPoint x: 1171, startPoint y: 442, endPoint x: 1069, endPoint y: 464, distance: 104.6
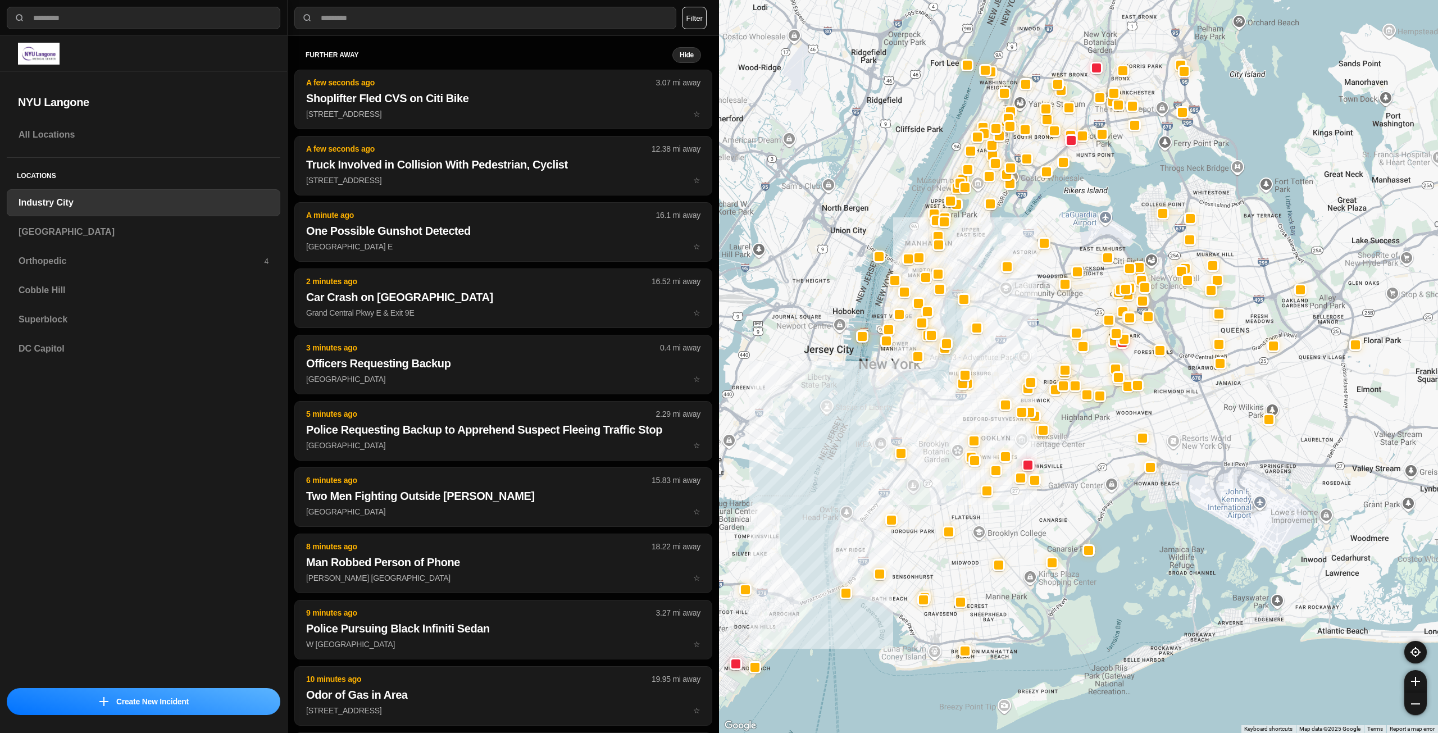
drag, startPoint x: 1179, startPoint y: 454, endPoint x: 1128, endPoint y: 509, distance: 74.7
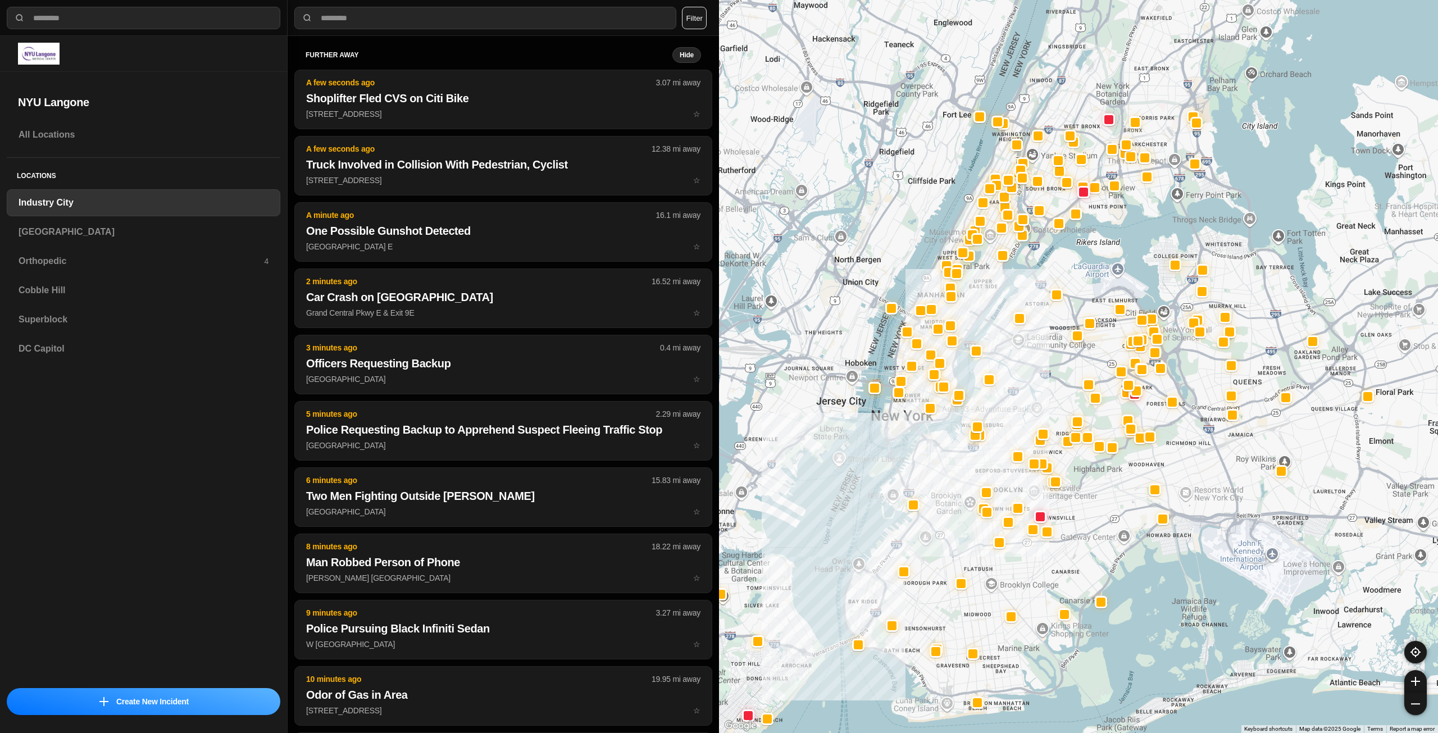
drag, startPoint x: 1087, startPoint y: 486, endPoint x: 1099, endPoint y: 523, distance: 38.7
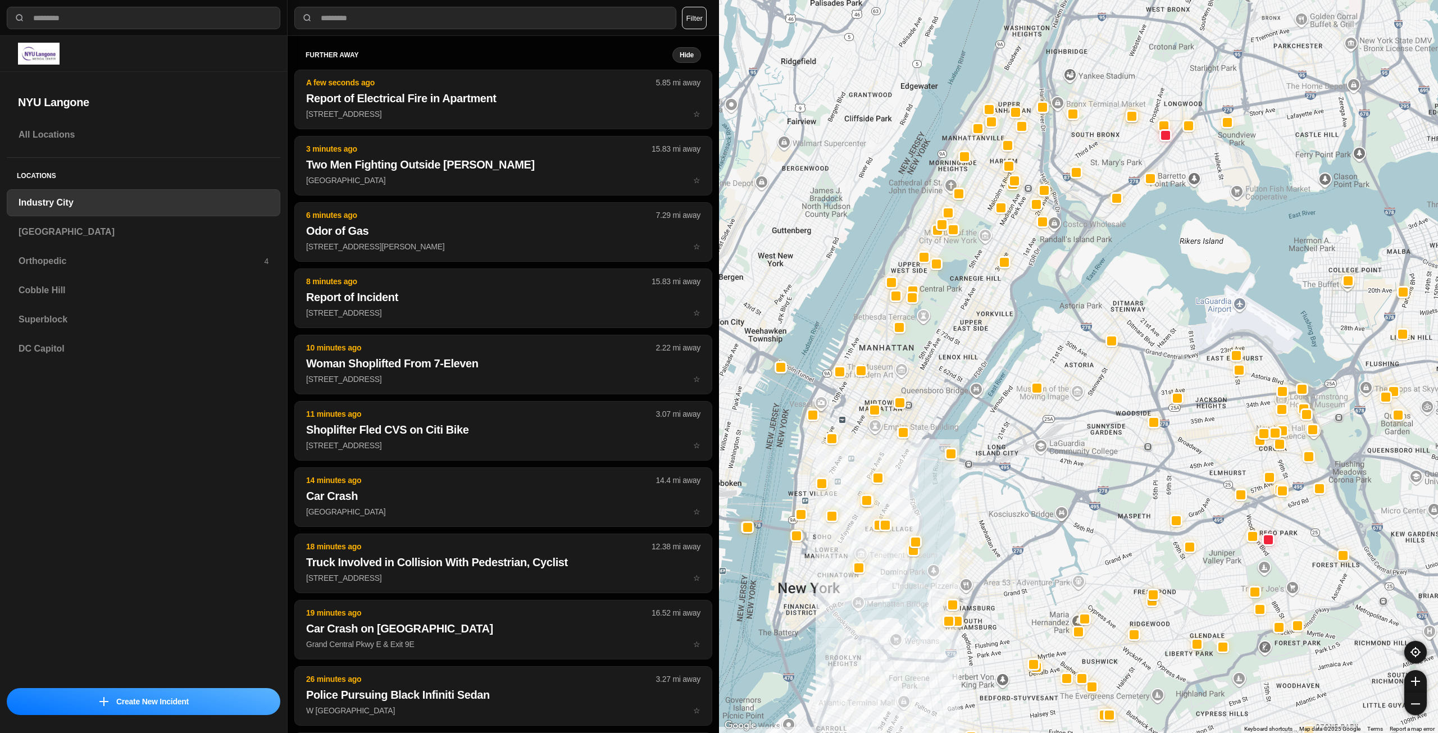
drag, startPoint x: 984, startPoint y: 292, endPoint x: 955, endPoint y: 375, distance: 88.3
click at [955, 375] on div at bounding box center [1078, 366] width 719 height 733
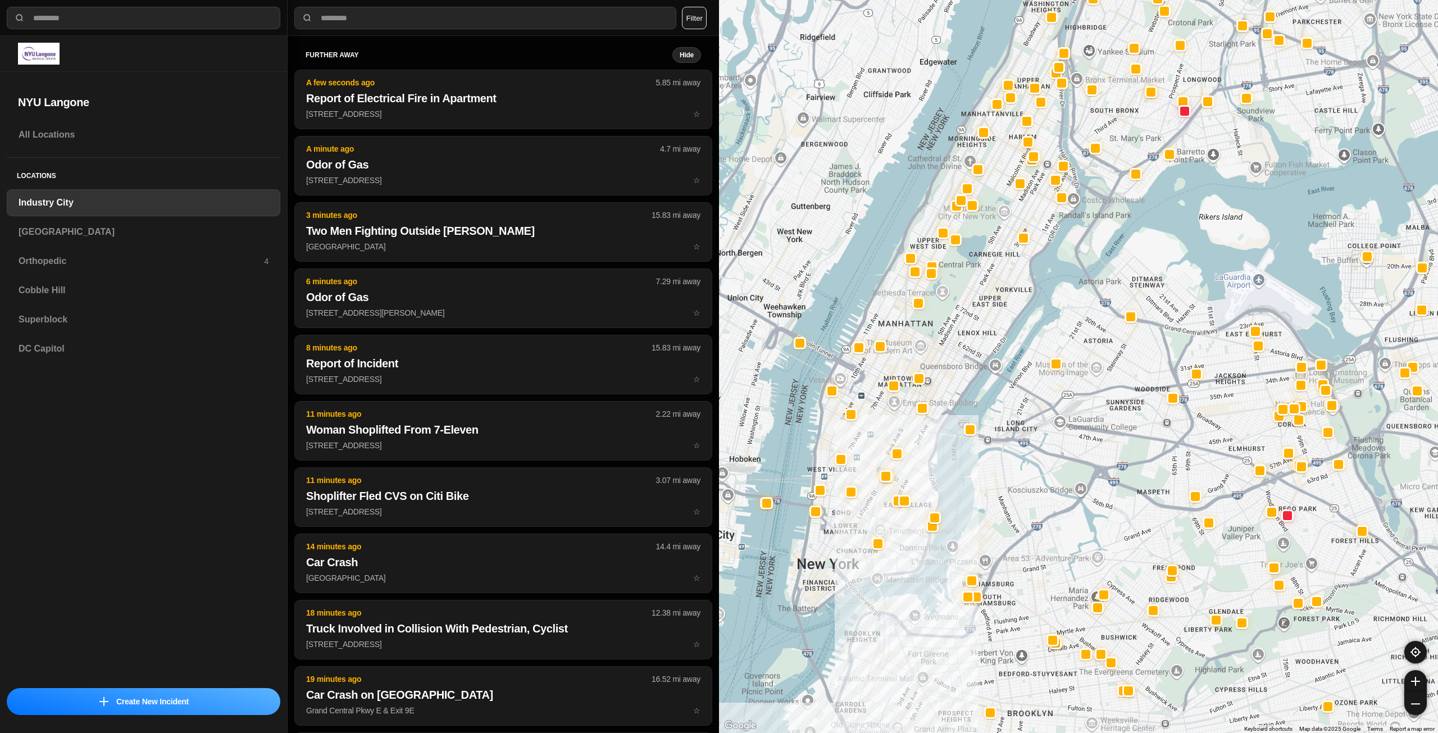
drag, startPoint x: 962, startPoint y: 363, endPoint x: 983, endPoint y: 337, distance: 32.8
click at [983, 337] on div at bounding box center [1078, 366] width 719 height 733
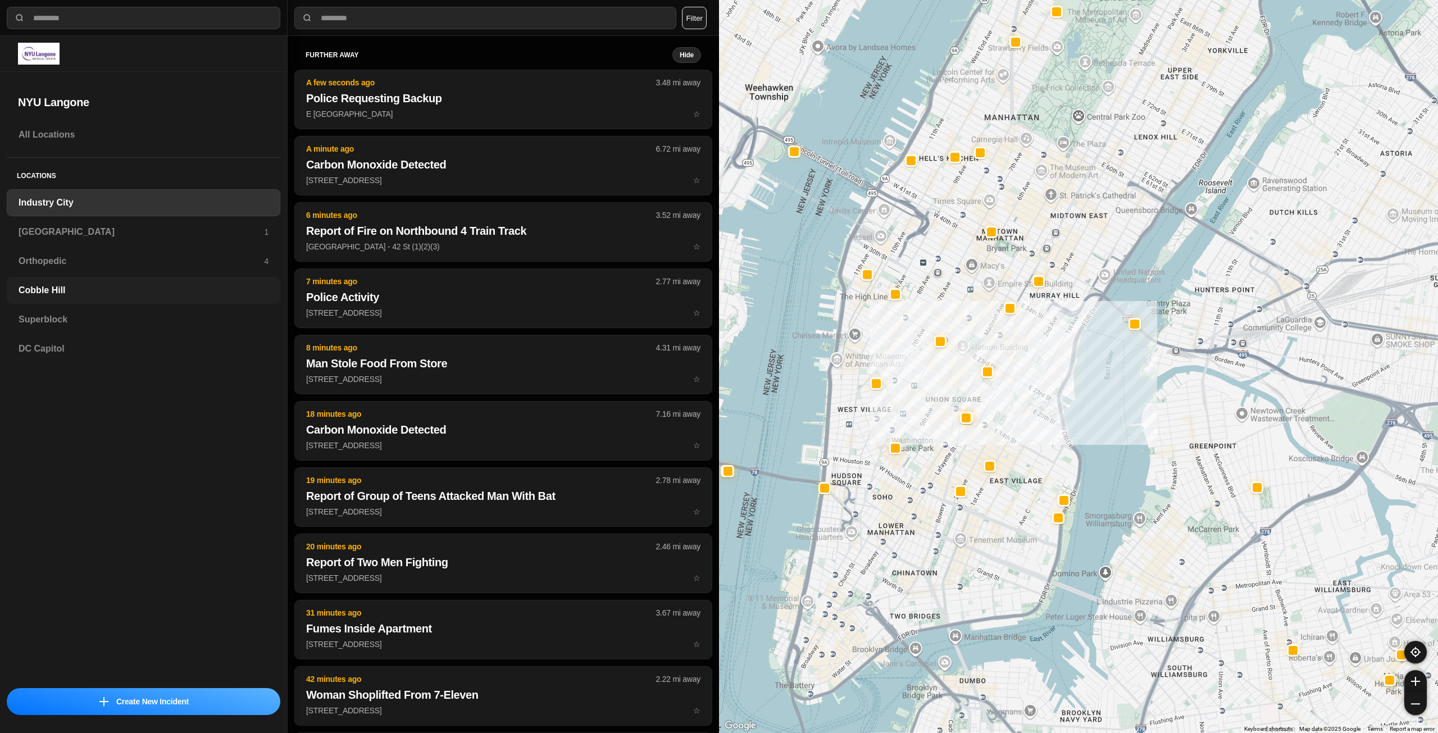
click at [83, 291] on h3 "Cobble Hill" at bounding box center [144, 290] width 250 height 13
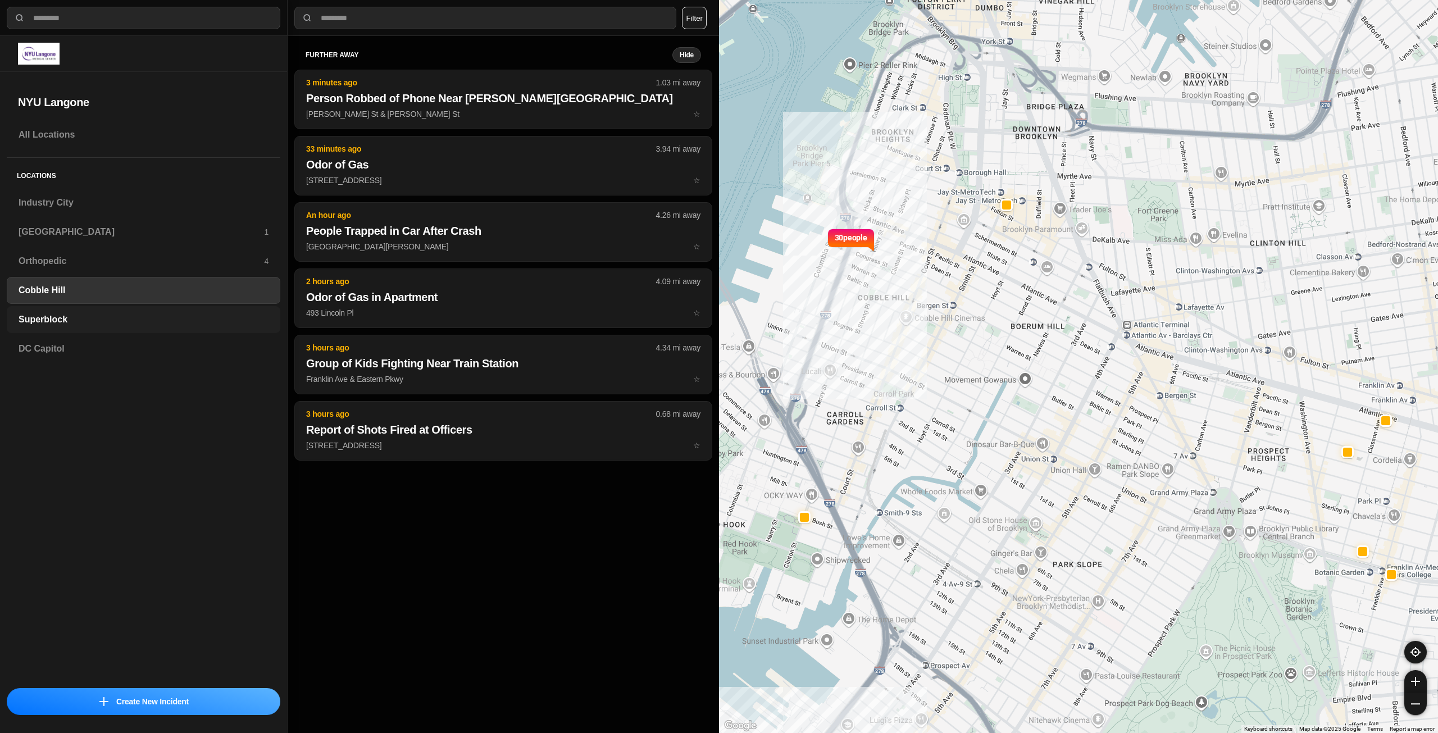
click at [104, 319] on h3 "Superblock" at bounding box center [144, 319] width 250 height 13
